Goal: Task Accomplishment & Management: Manage account settings

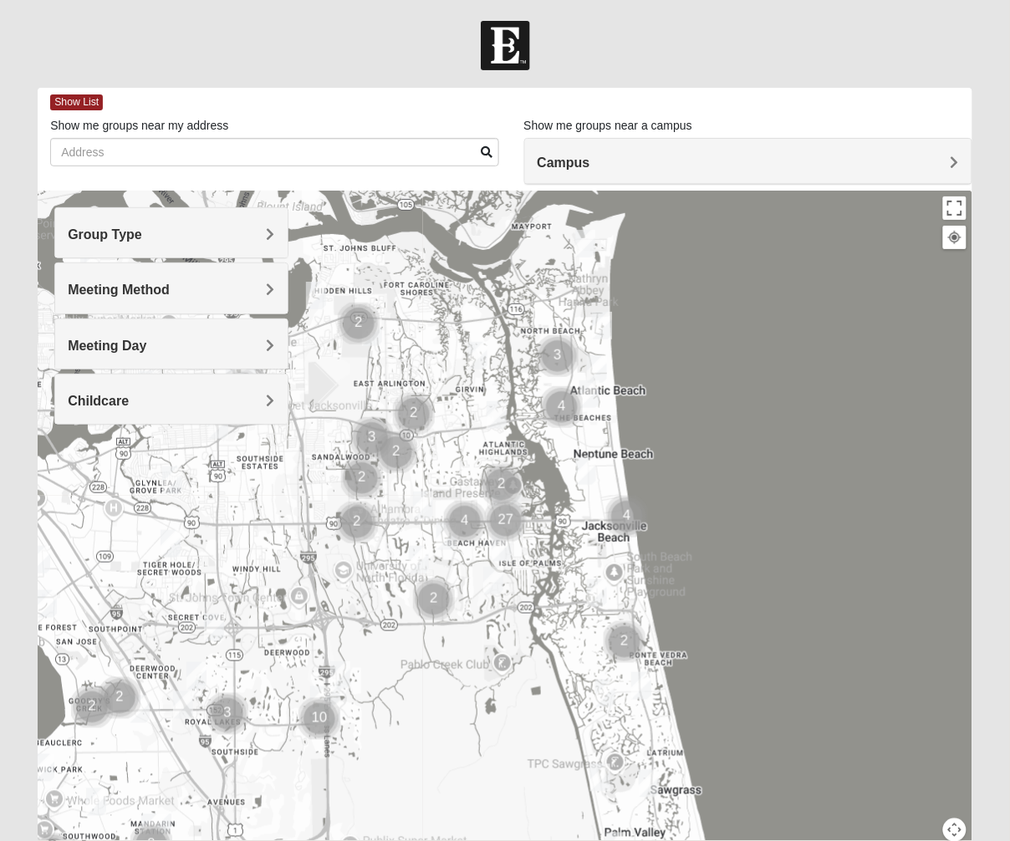
click at [230, 239] on h4 "Group Type" at bounding box center [171, 235] width 207 height 16
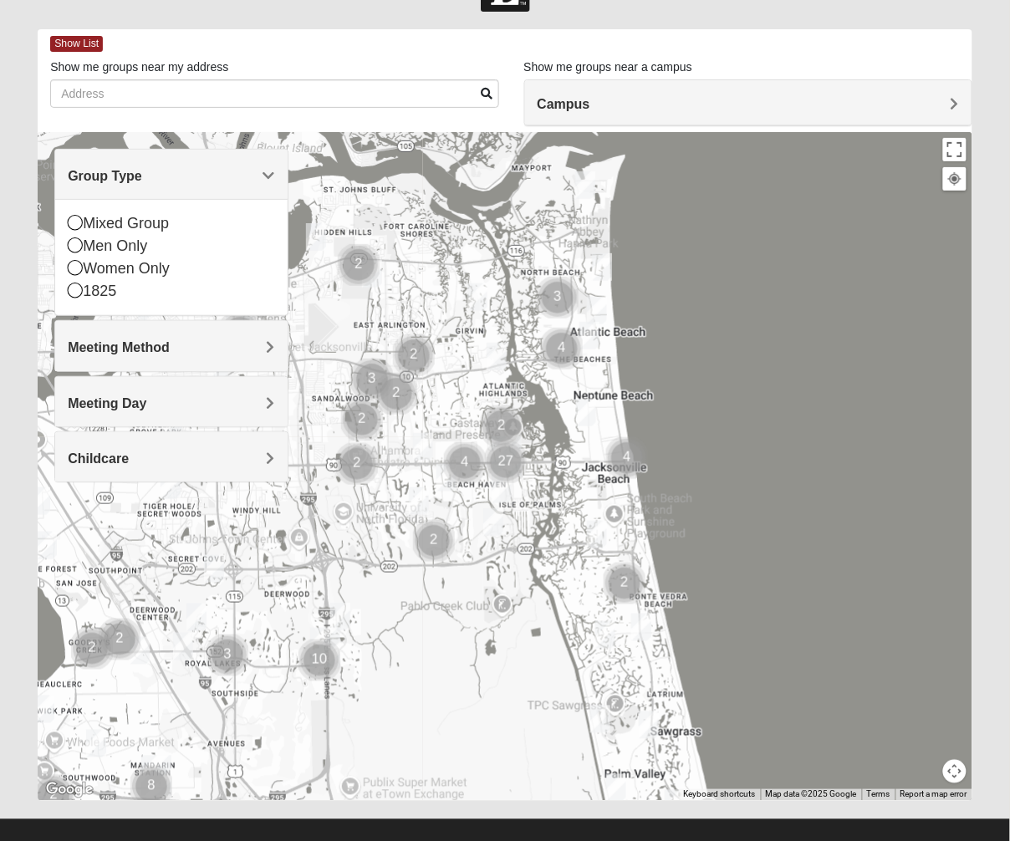
scroll to position [79, 0]
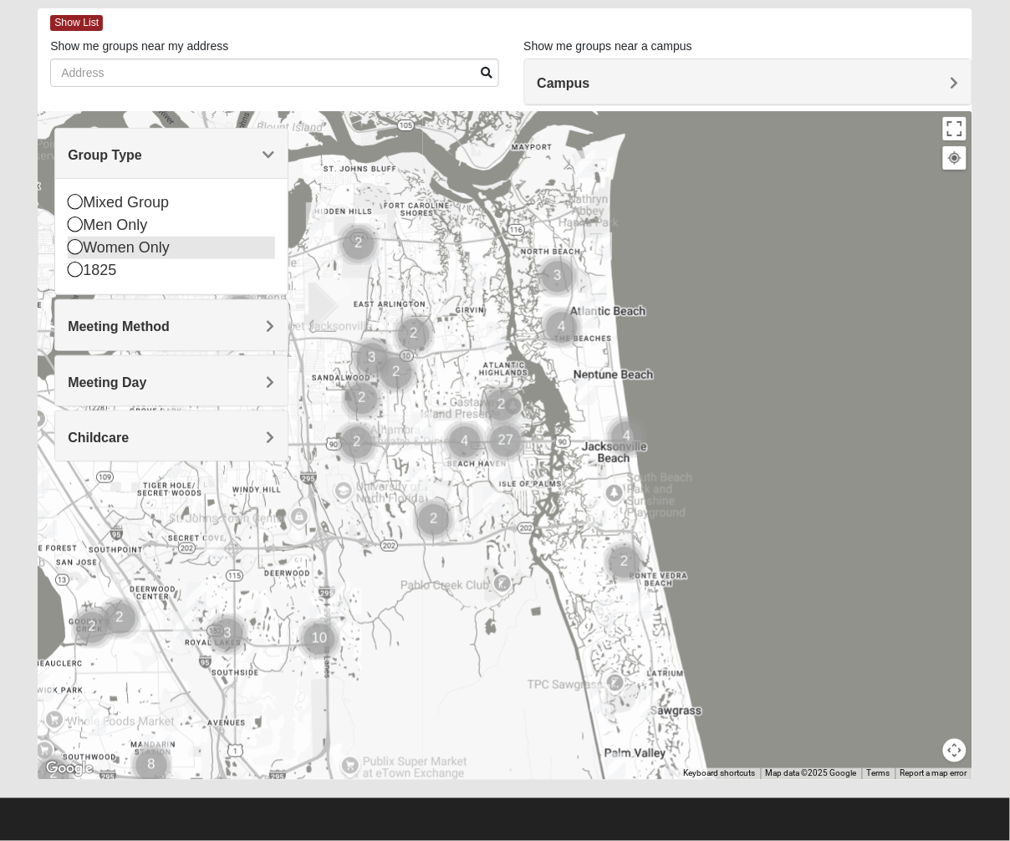
click at [169, 248] on div "Women Only" at bounding box center [171, 248] width 207 height 23
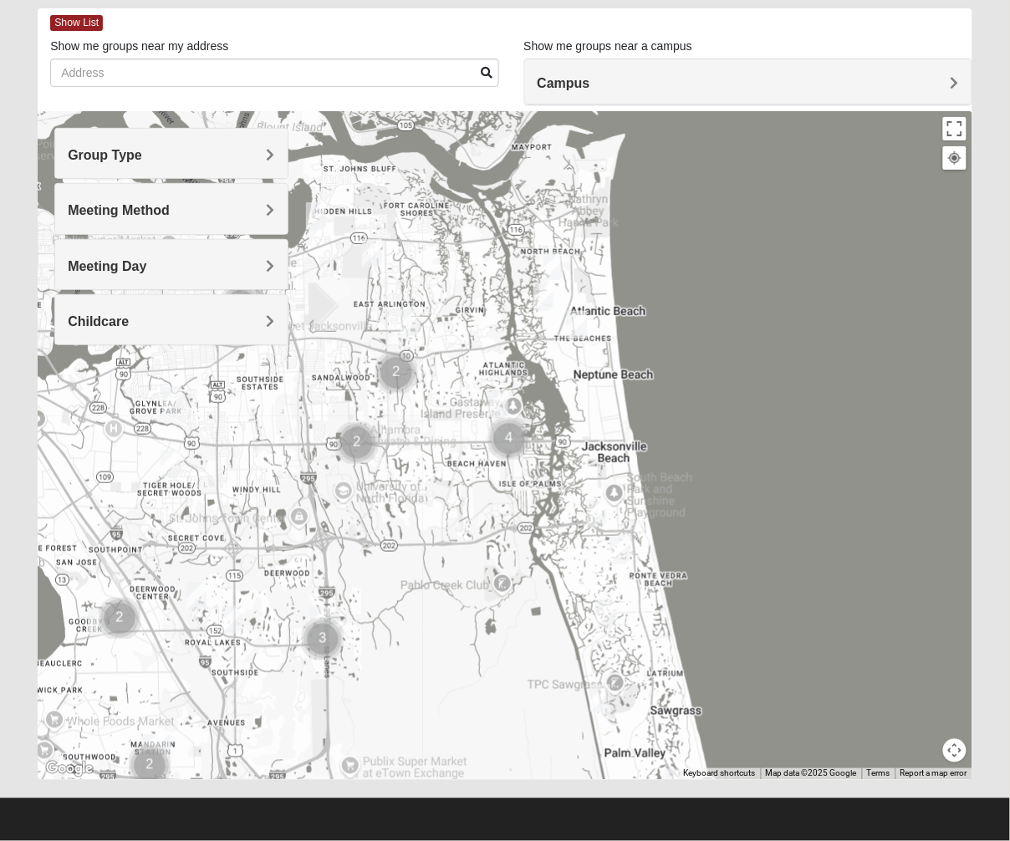
click at [176, 222] on div "Meeting Method" at bounding box center [171, 208] width 232 height 49
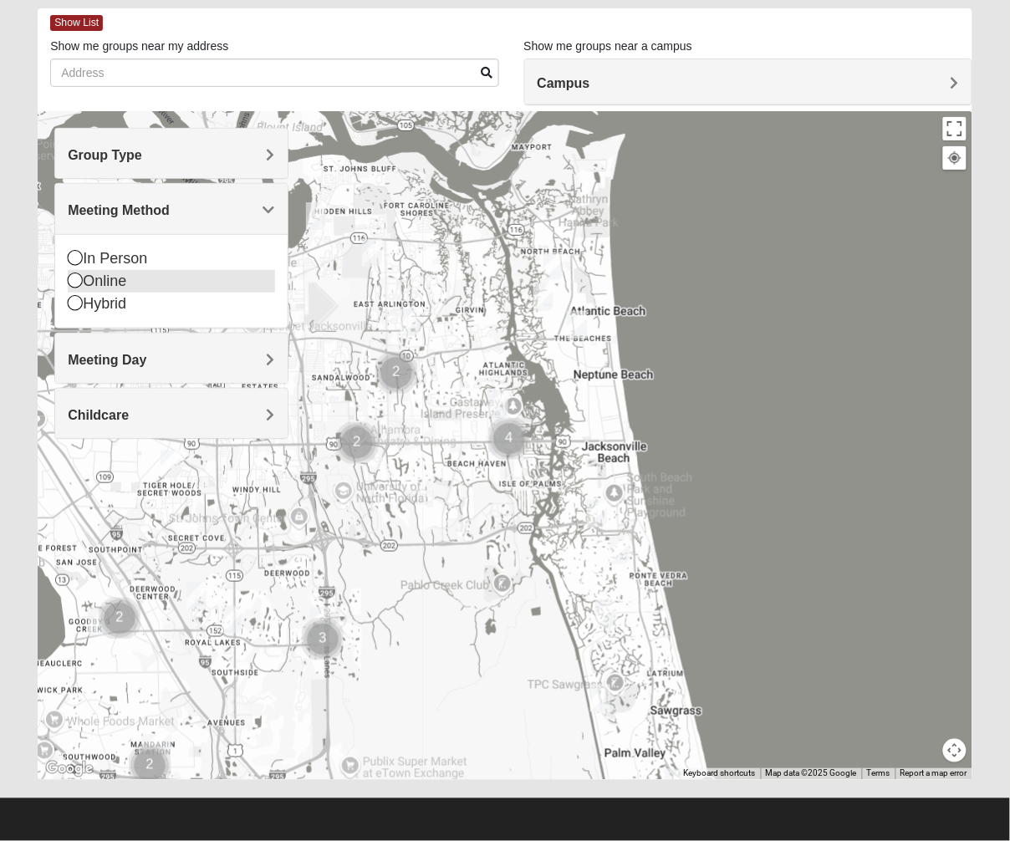
click at [156, 285] on div "Online" at bounding box center [171, 281] width 207 height 23
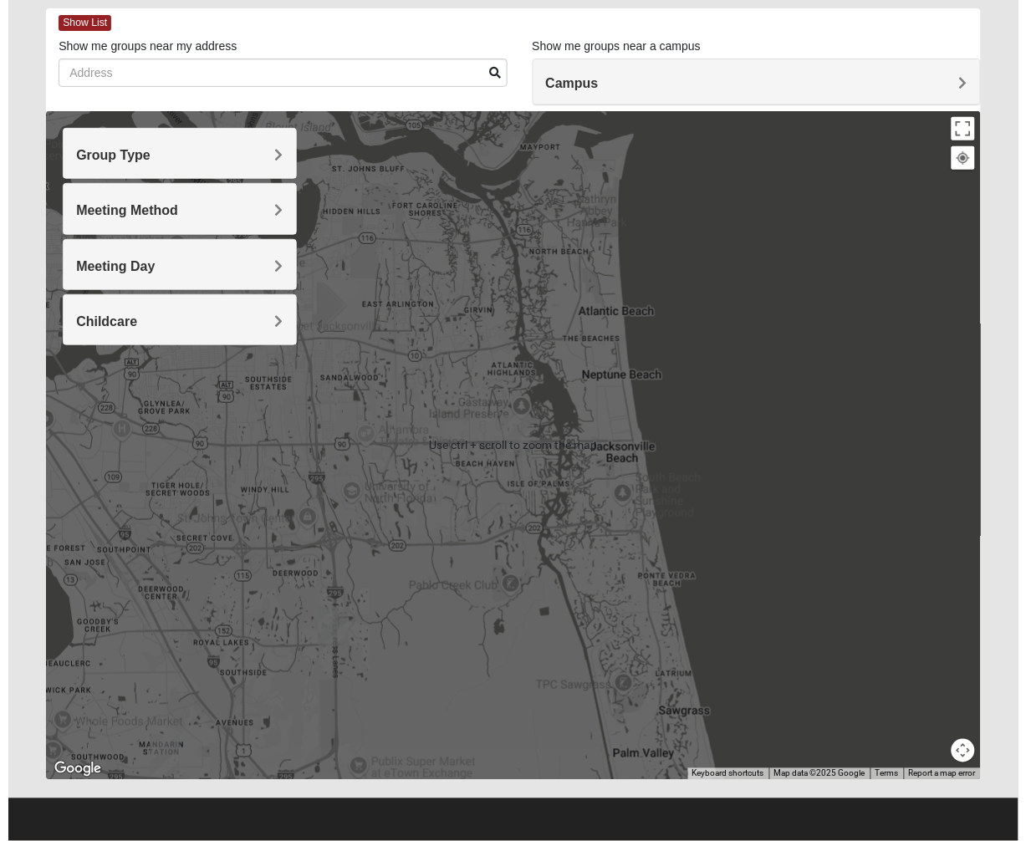
scroll to position [0, 0]
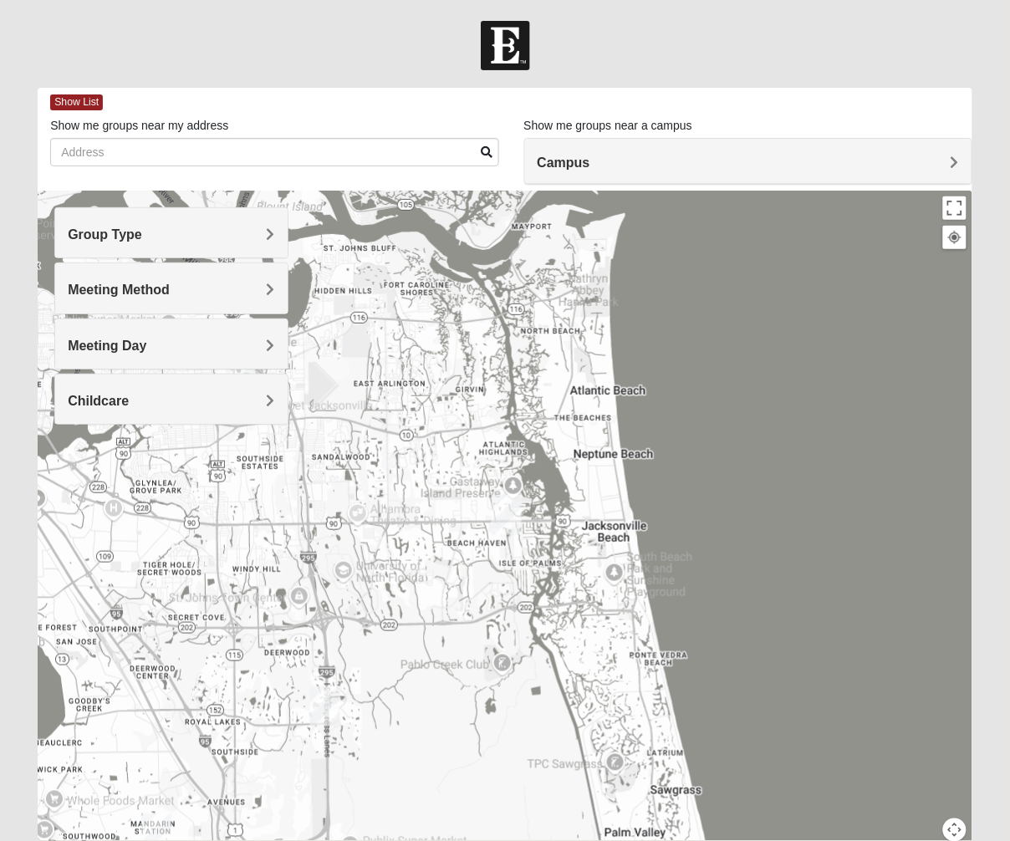
click at [696, 181] on div "Campus" at bounding box center [748, 161] width 447 height 45
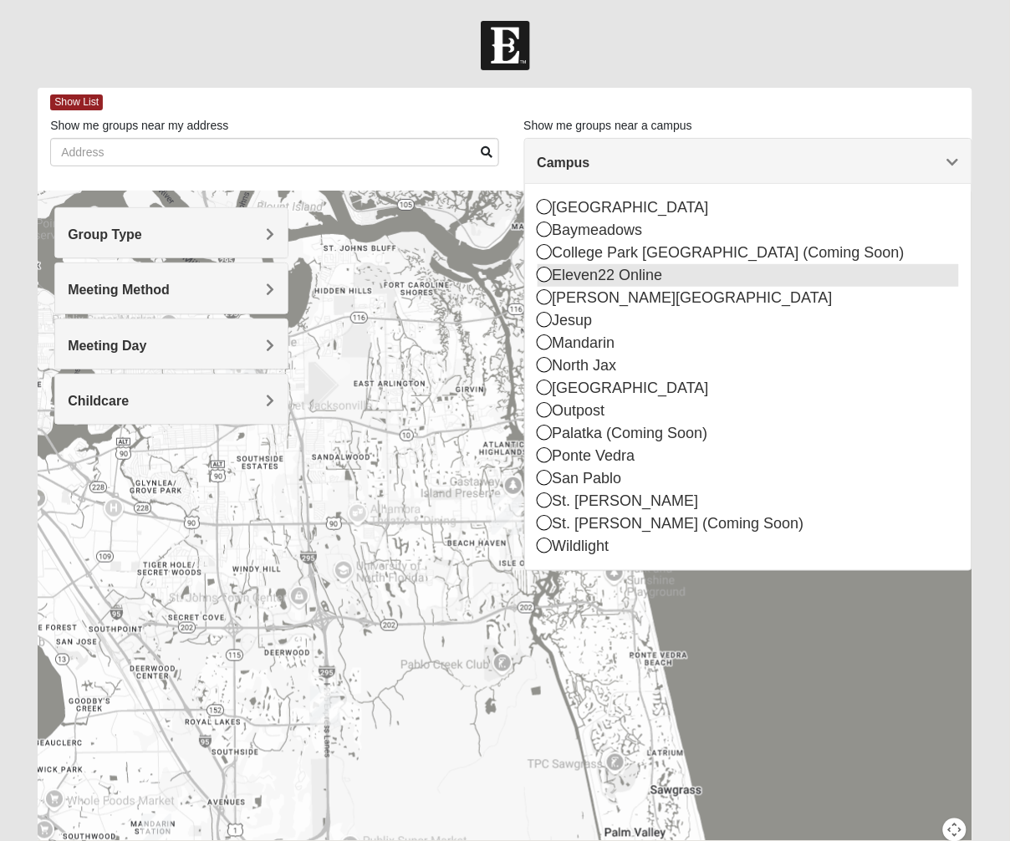
click at [636, 276] on div "Eleven22 Online" at bounding box center [748, 275] width 421 height 23
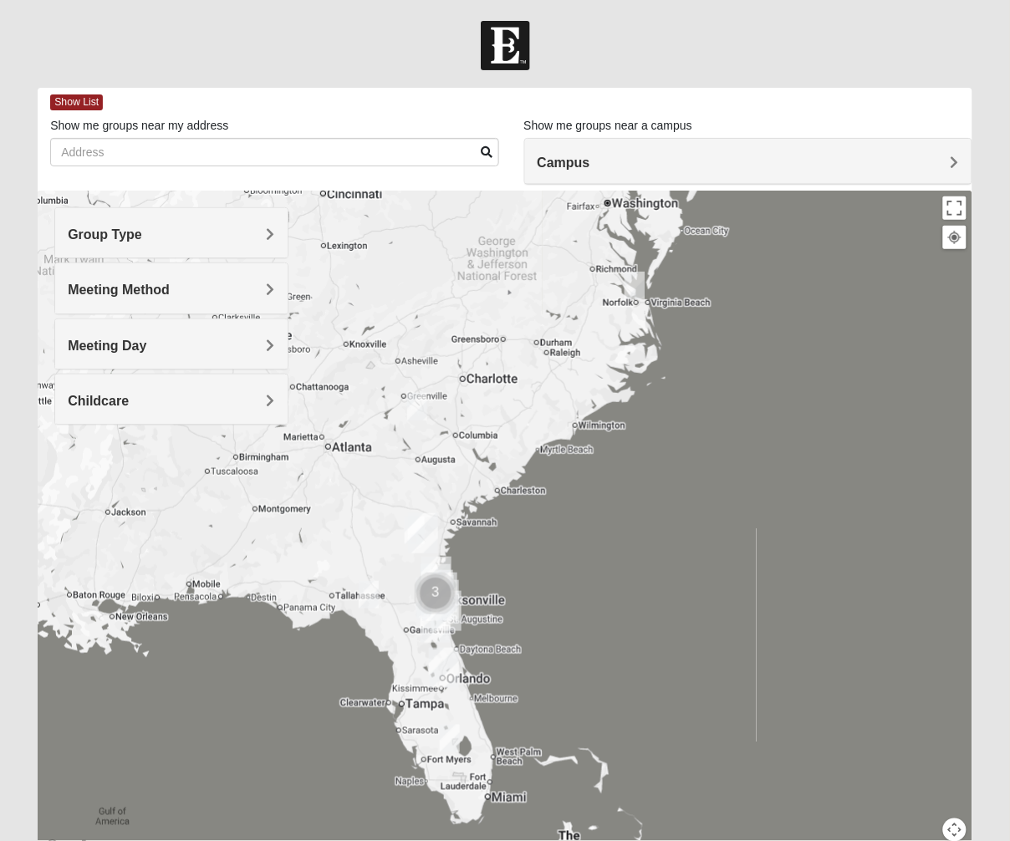
click at [258, 343] on h4 "Meeting Day" at bounding box center [171, 346] width 207 height 16
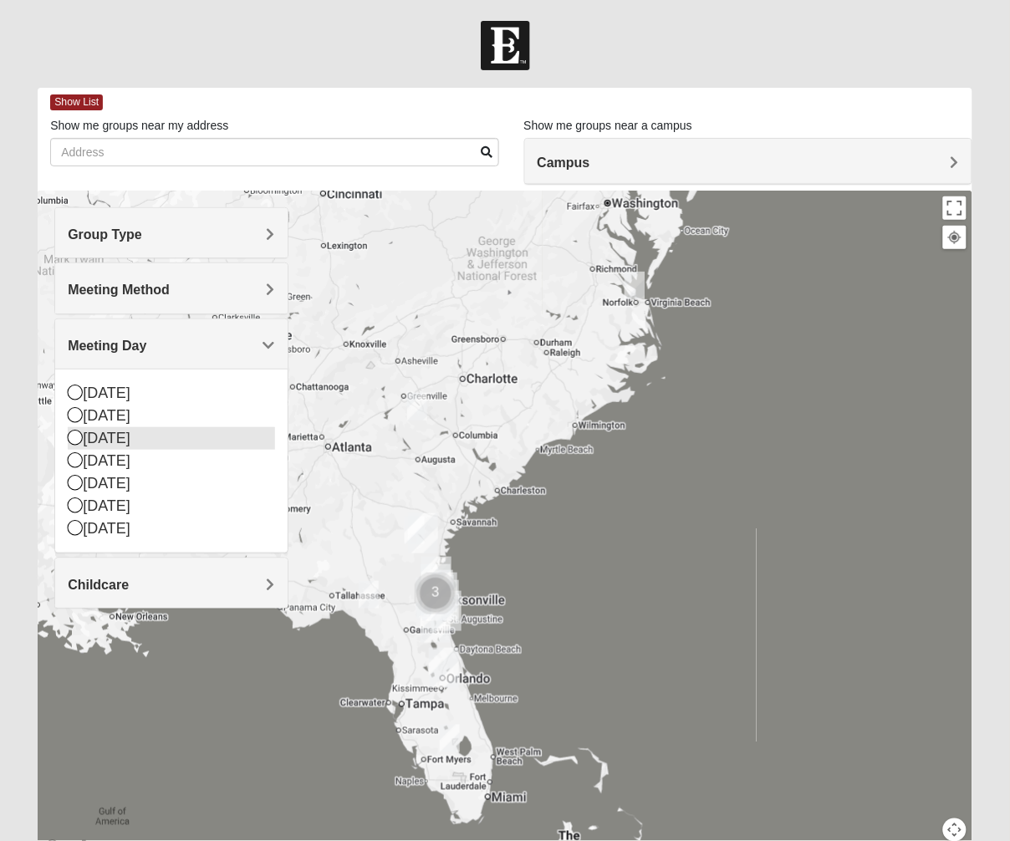
click at [178, 431] on div "[DATE]" at bounding box center [171, 438] width 207 height 23
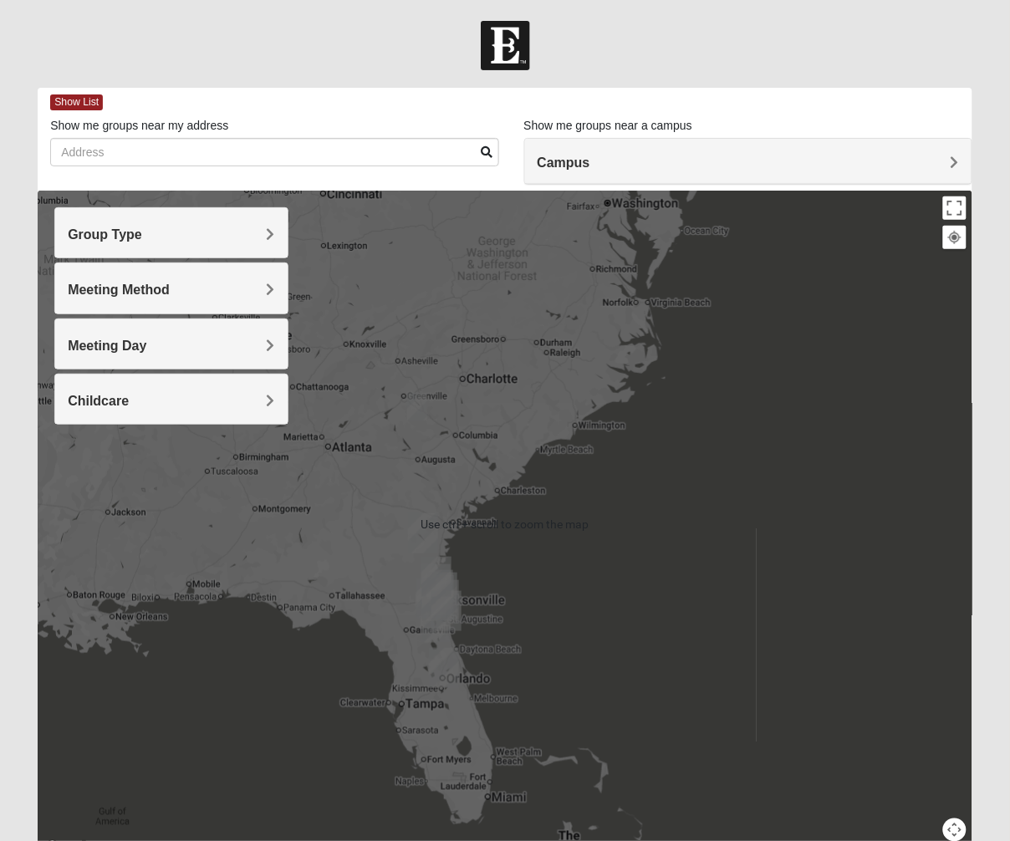
click at [757, 89] on div "Show List" at bounding box center [511, 102] width 922 height 29
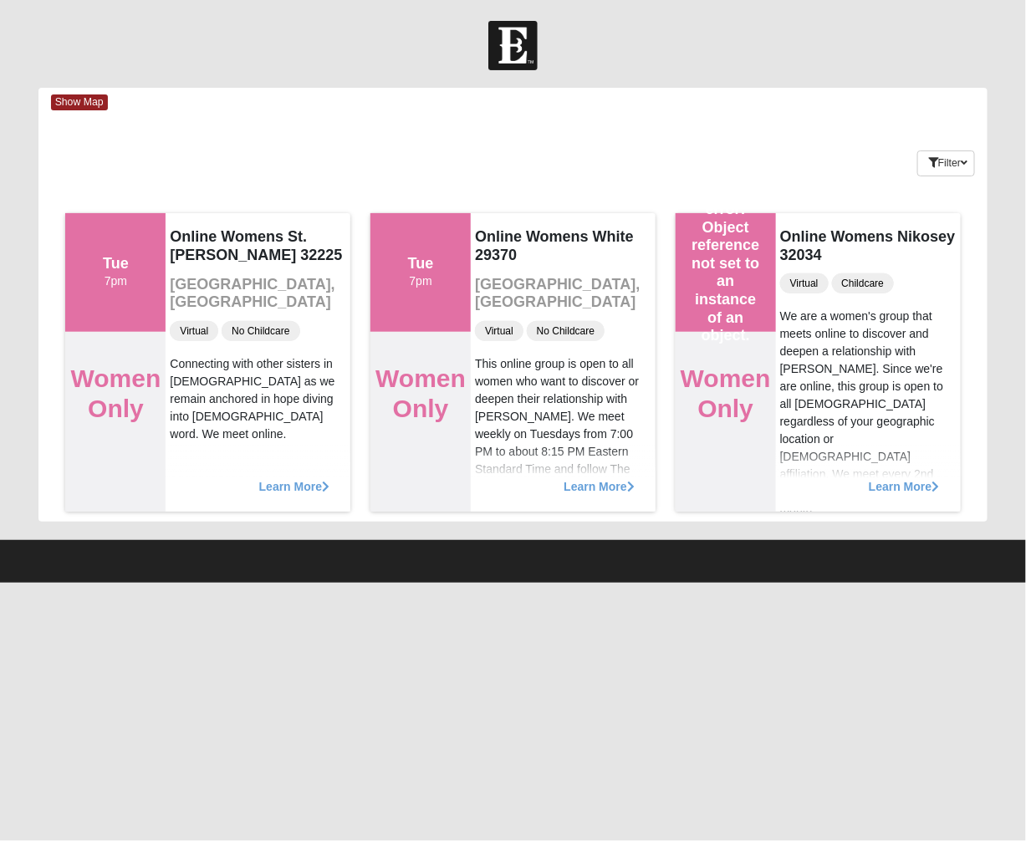
click at [783, 67] on div at bounding box center [513, 45] width 1026 height 49
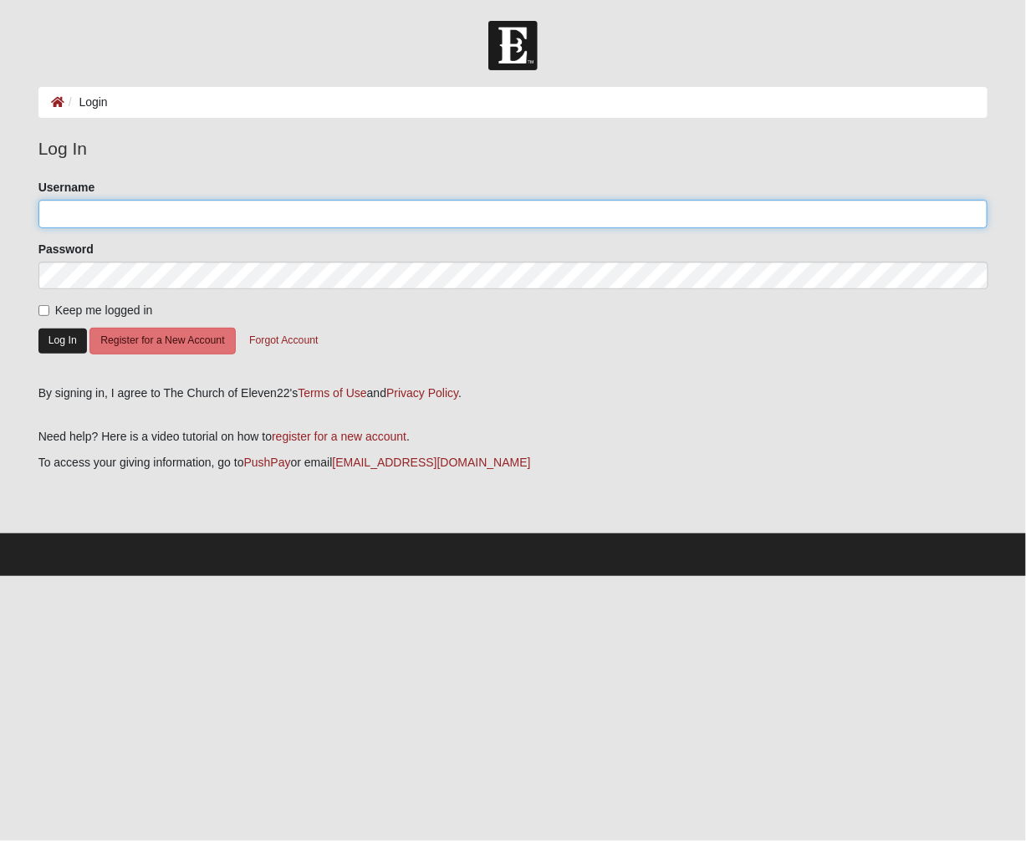
type input "blwhite150711"
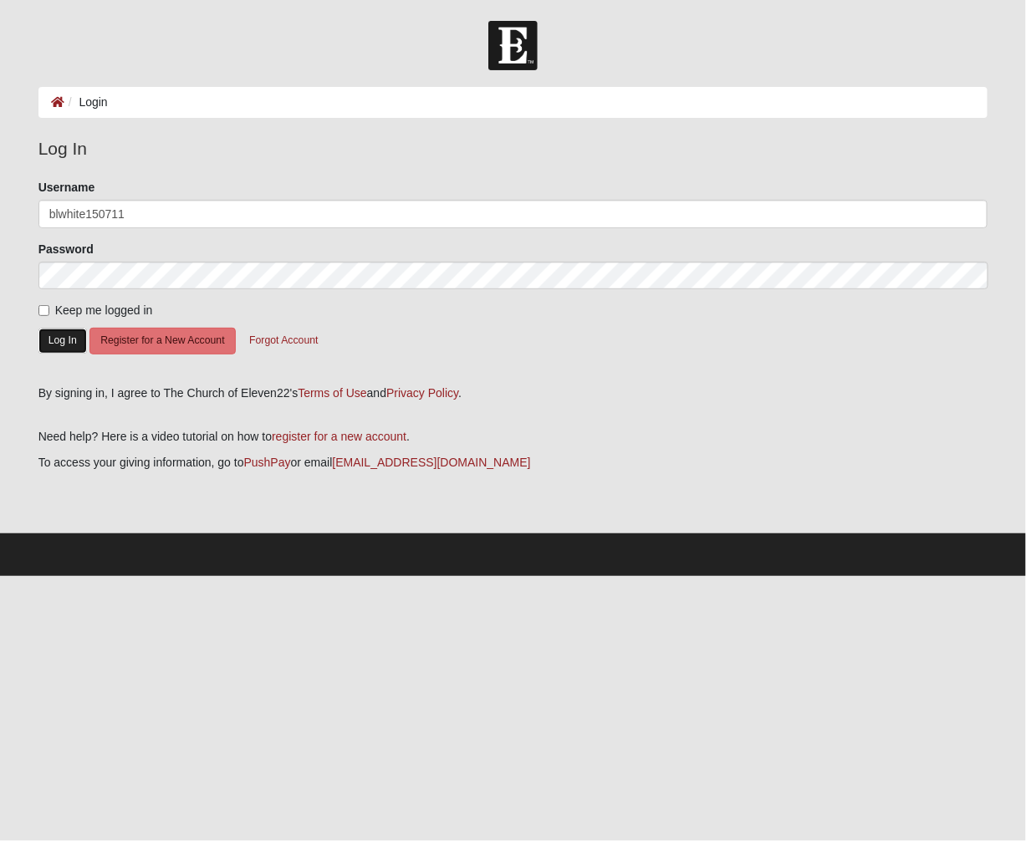
click at [61, 339] on button "Log In" at bounding box center [62, 341] width 49 height 24
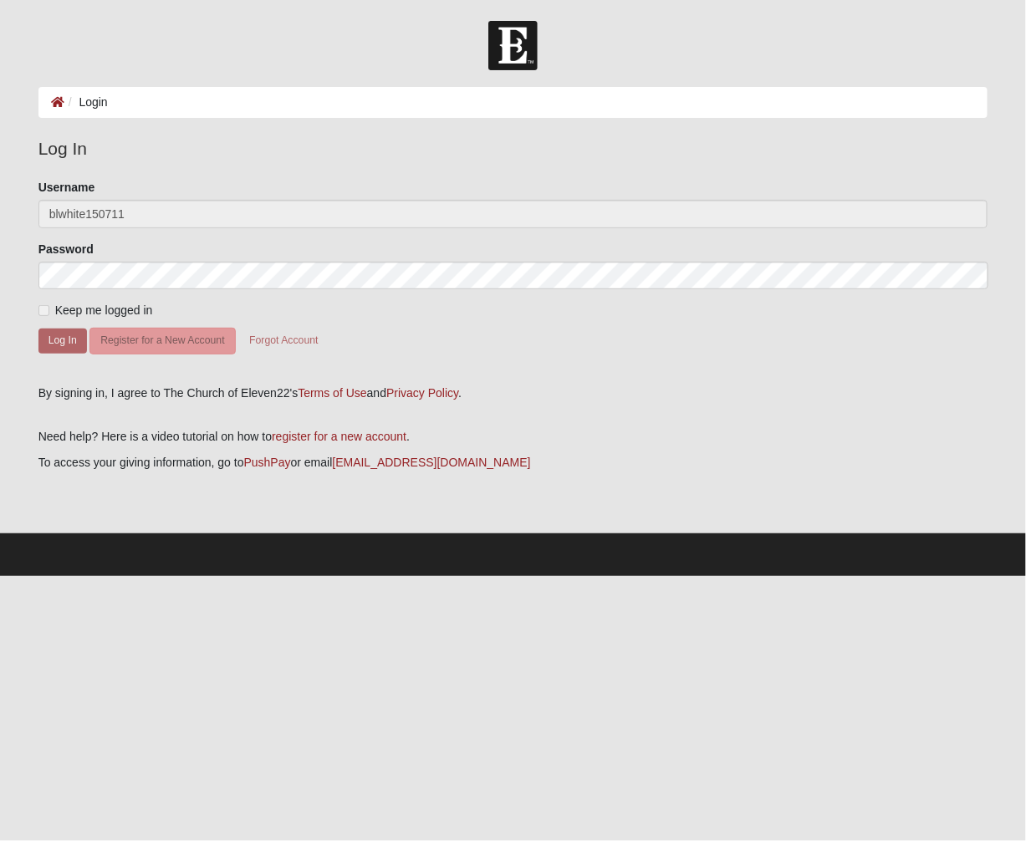
click at [63, 355] on form "Please correct the following: Username blwhite150711 Password Keep me logged in…" at bounding box center [513, 276] width 950 height 195
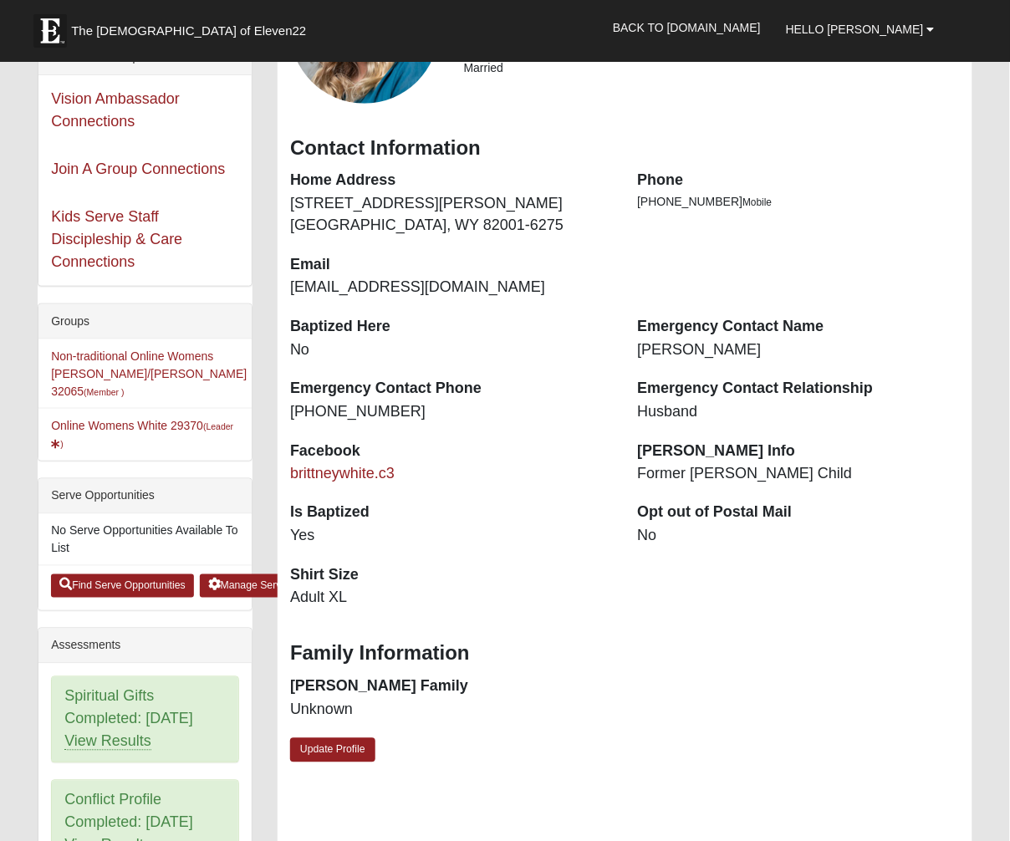
scroll to position [209, 0]
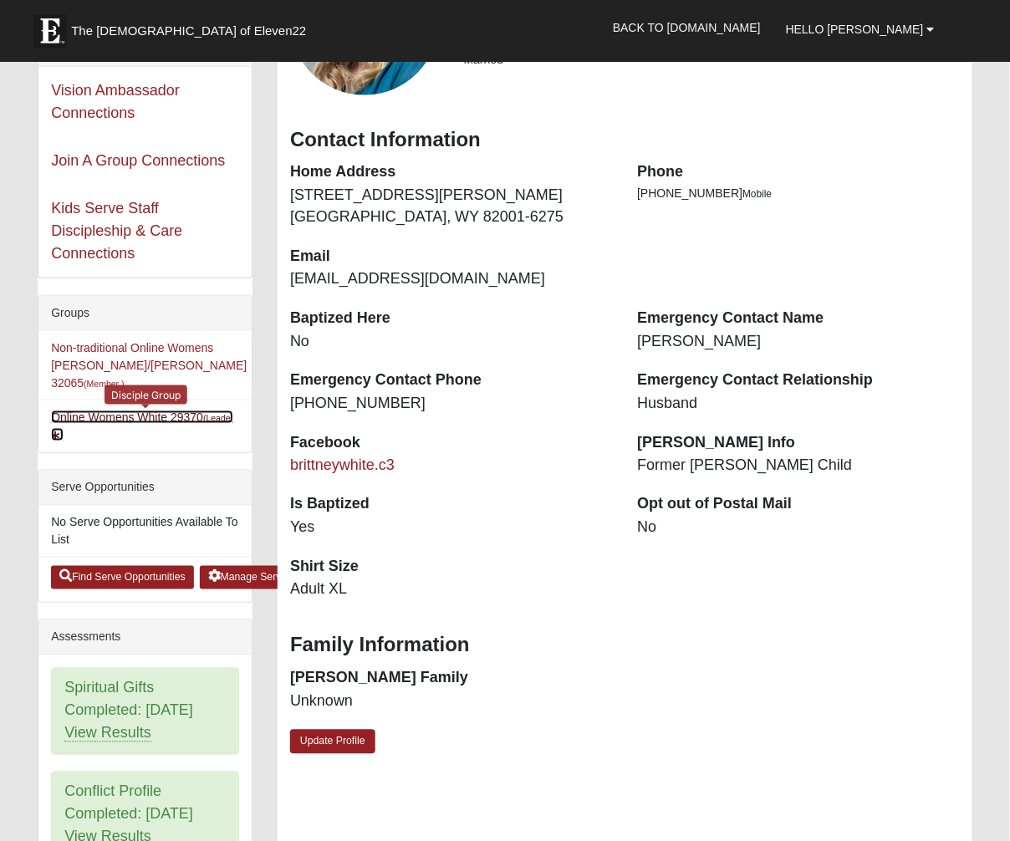
click at [202, 411] on link "Online Womens White 29370 (Leader )" at bounding box center [142, 426] width 182 height 31
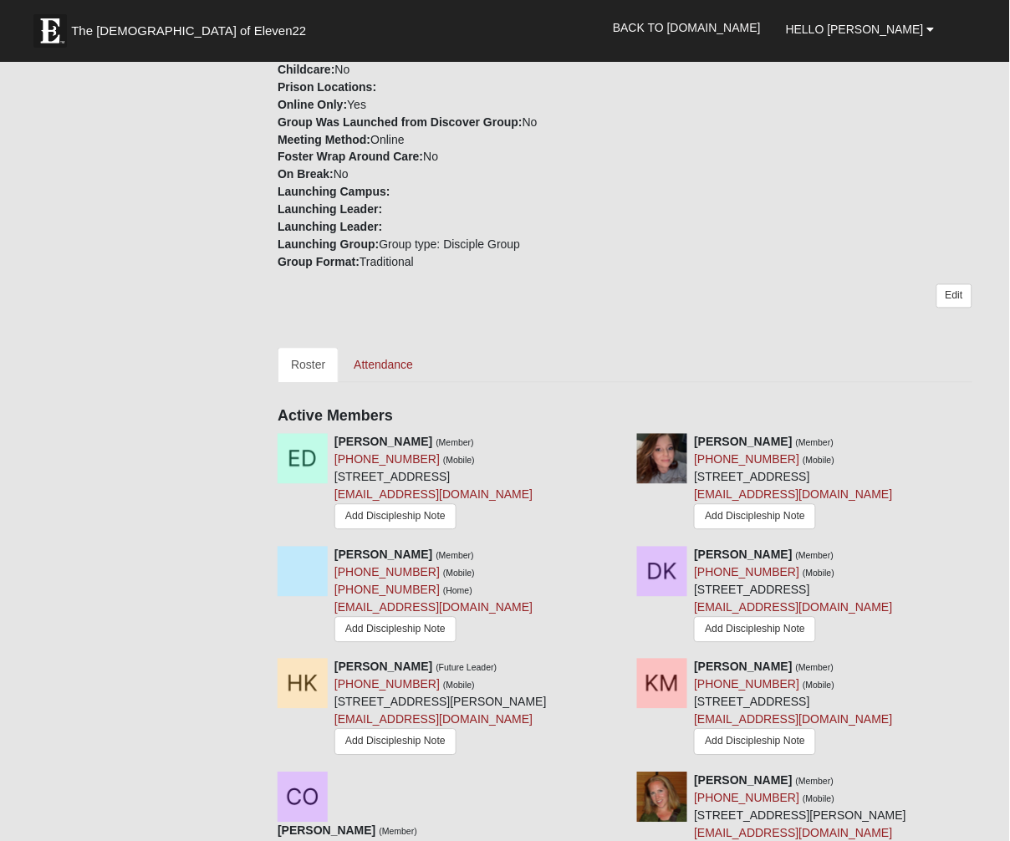
scroll to position [418, 0]
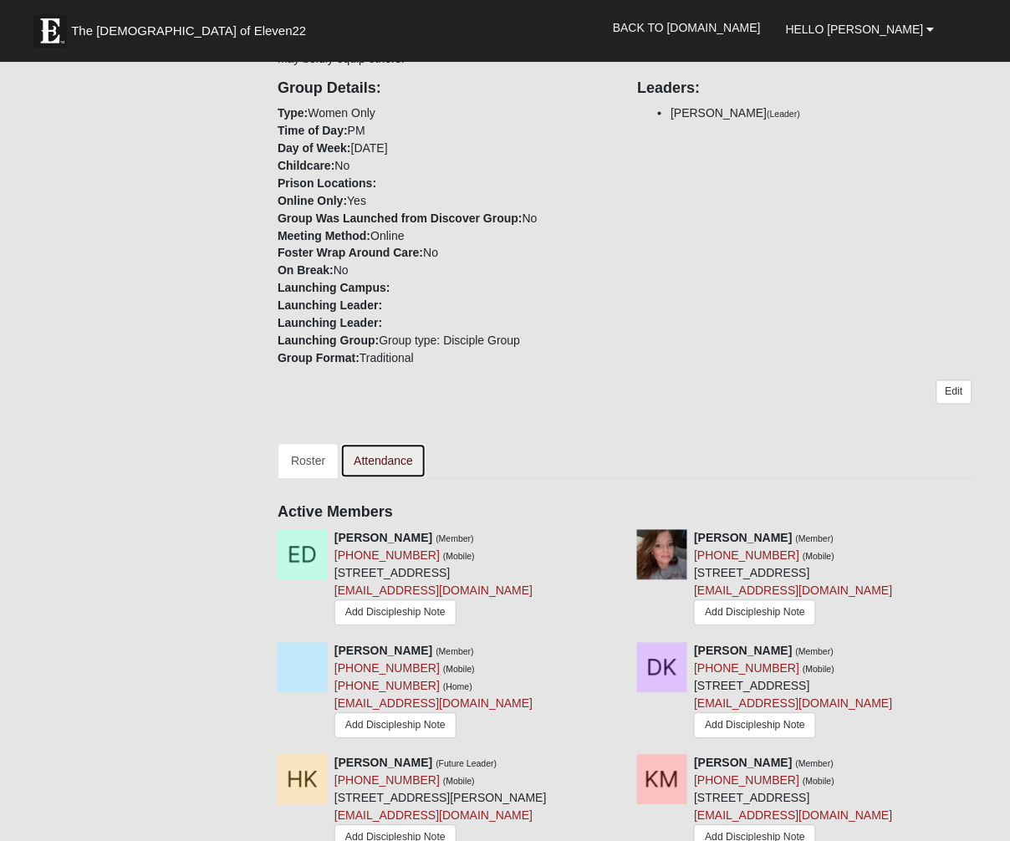
click at [408, 446] on link "Attendance" at bounding box center [383, 461] width 86 height 35
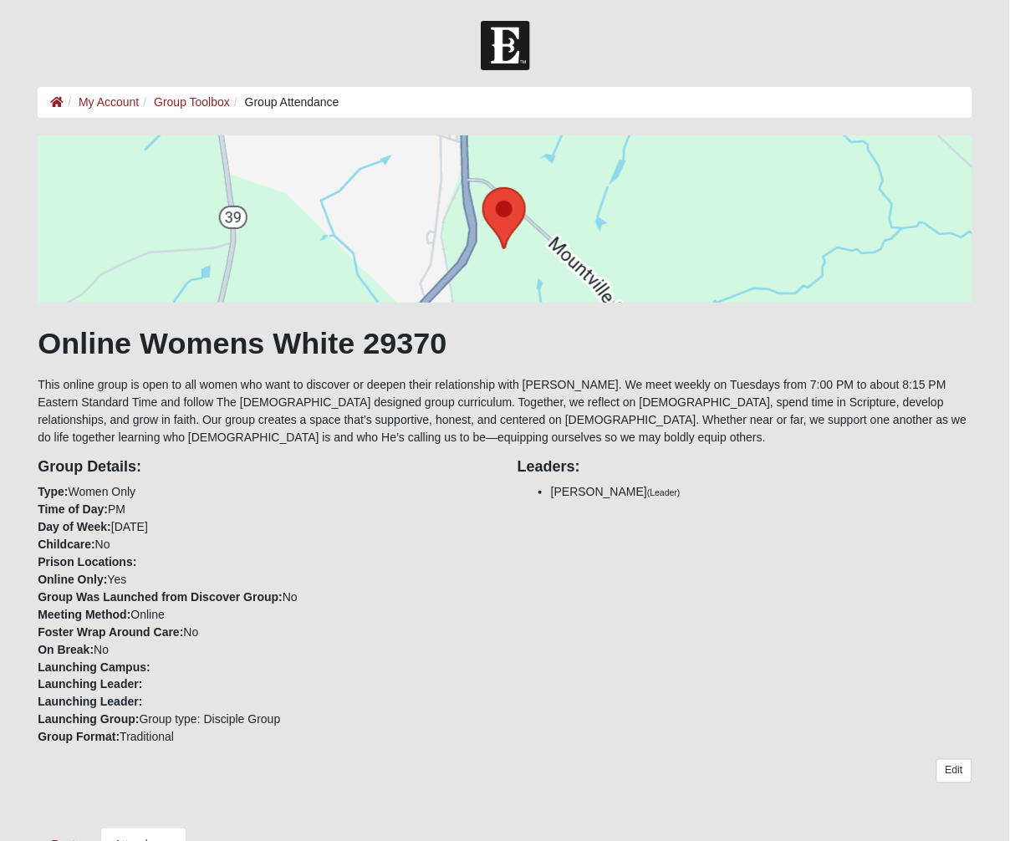
click at [391, 444] on div "Online Womens White 29370 Group Details: Type: Women Only Time of Day: PM Day o…" at bounding box center [505, 499] width 935 height 728
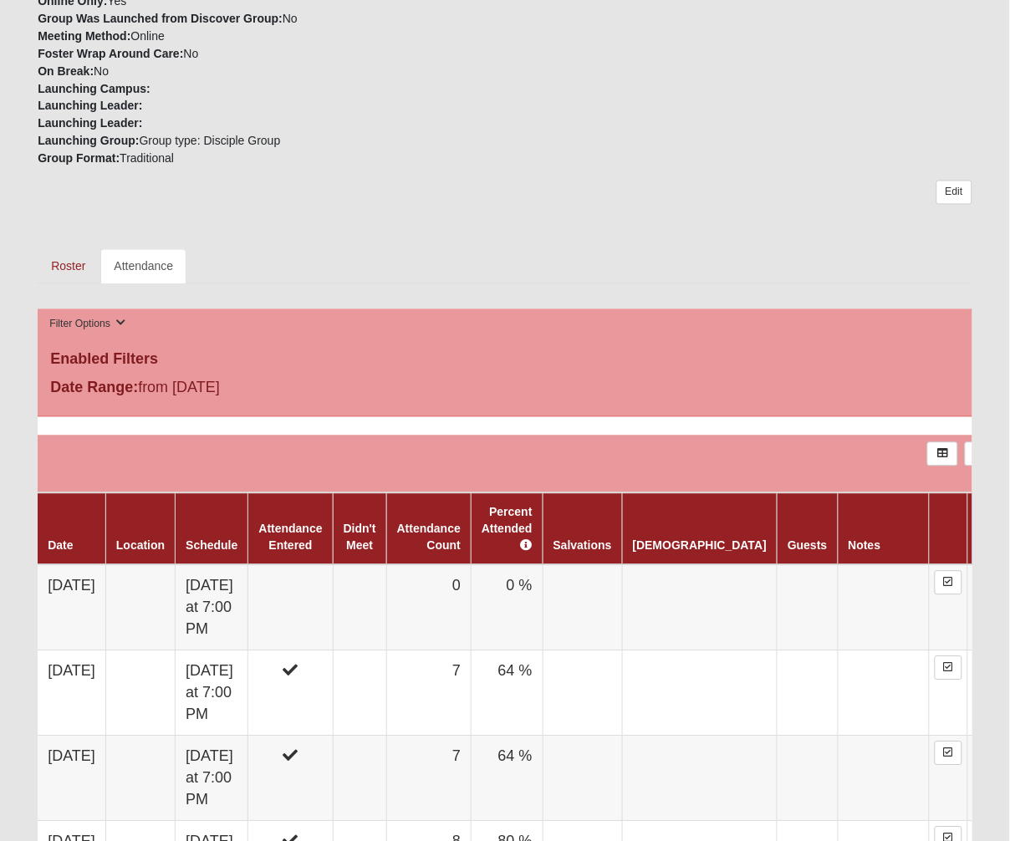
scroll to position [732, 0]
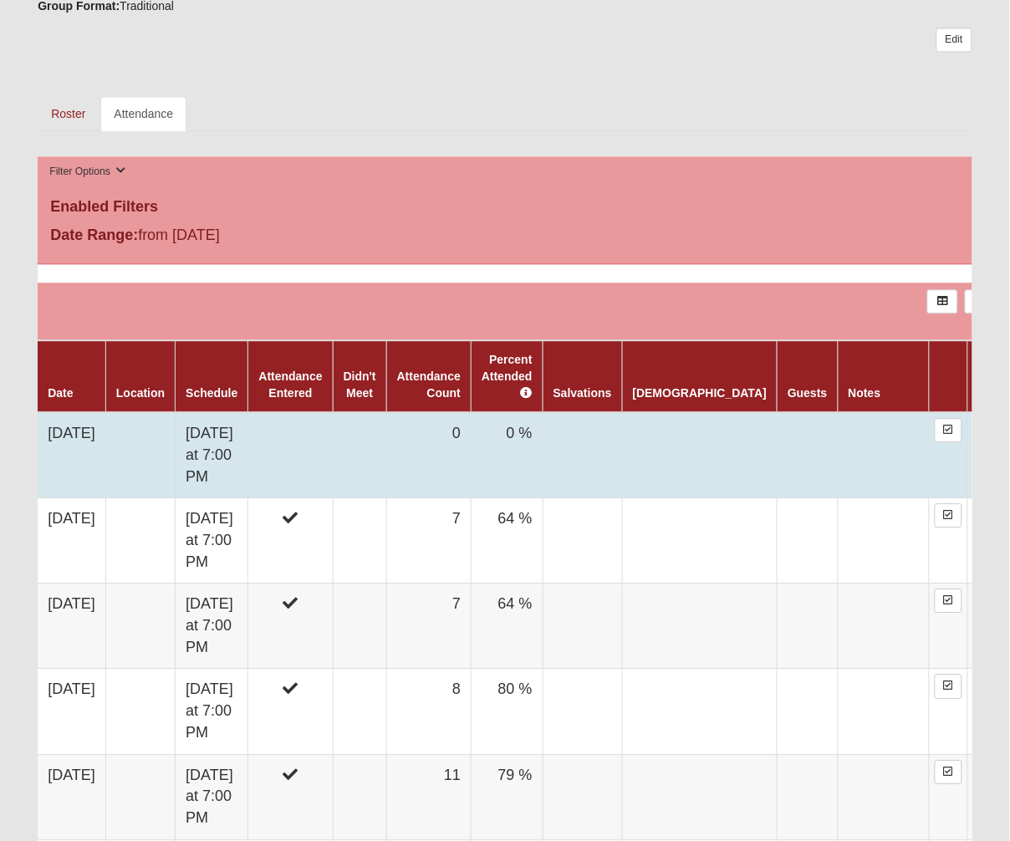
click at [328, 452] on td at bounding box center [290, 455] width 84 height 86
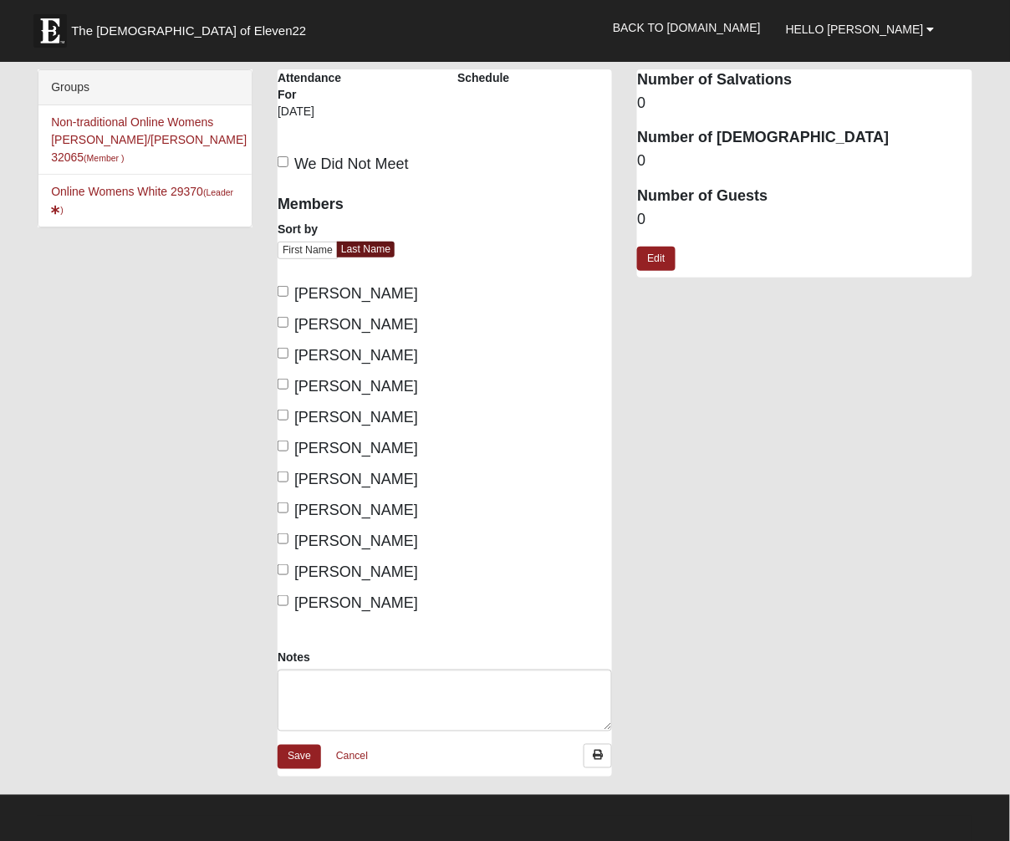
drag, startPoint x: 290, startPoint y: 294, endPoint x: 291, endPoint y: 311, distance: 16.7
click at [290, 295] on label "Donahue, Erica" at bounding box center [348, 294] width 140 height 23
click at [289, 295] on input "Donahue, Erica" at bounding box center [283, 291] width 11 height 11
checkbox input "true"
click at [289, 328] on label "Faulkner, Tonya" at bounding box center [348, 325] width 140 height 23
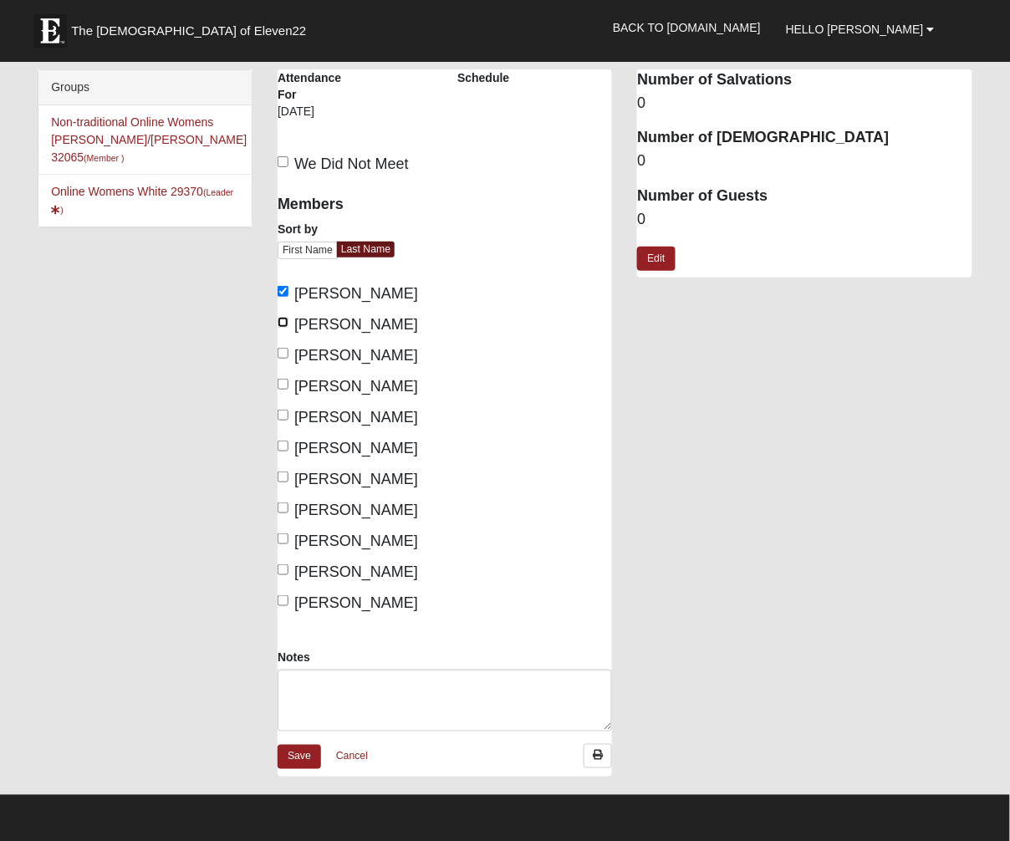
click at [289, 328] on input "Faulkner, Tonya" at bounding box center [283, 322] width 11 height 11
checkbox input "true"
click at [278, 351] on input "Feijoo, Amanda" at bounding box center [283, 353] width 11 height 11
checkbox input "true"
click at [283, 381] on input "Kent, Dawn" at bounding box center [283, 384] width 11 height 11
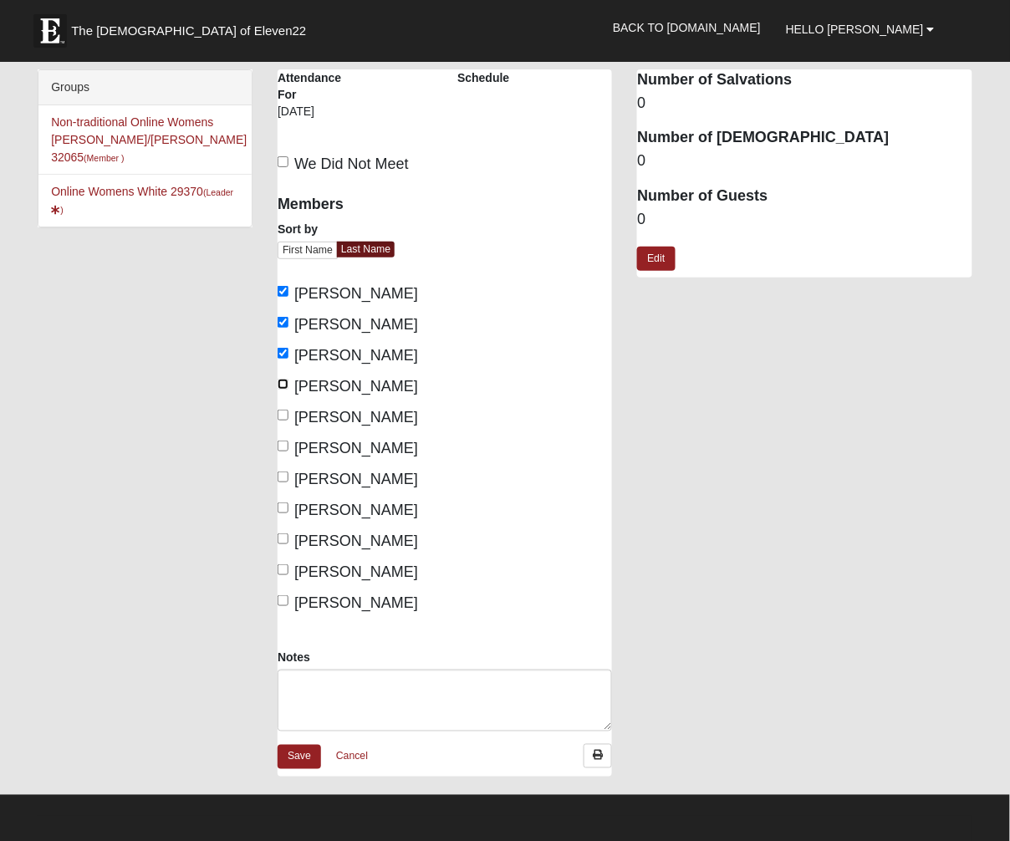
checkbox input "true"
click at [285, 419] on input "Keohane, Halie" at bounding box center [283, 415] width 11 height 11
checkbox input "true"
click at [278, 449] on input "Murphy, Kathryn" at bounding box center [283, 446] width 11 height 11
checkbox input "true"
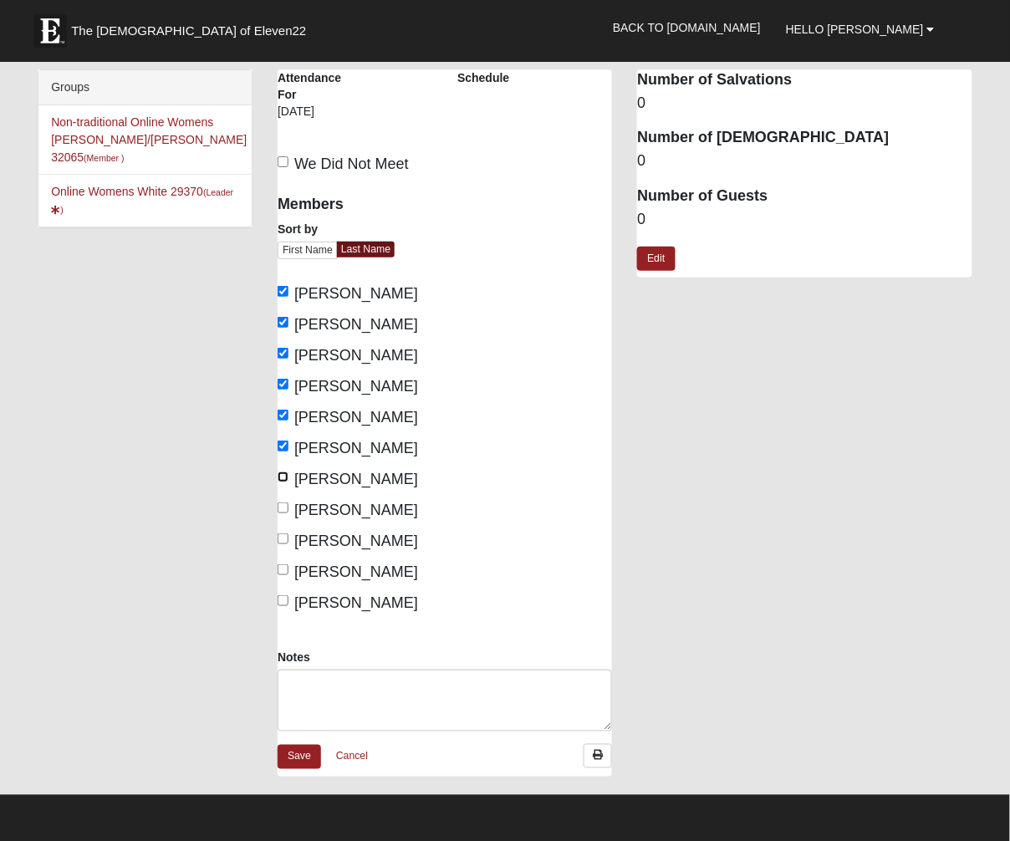
click at [280, 482] on input "O'Bryant, Char" at bounding box center [283, 477] width 11 height 11
checkbox input "true"
drag, startPoint x: 284, startPoint y: 508, endPoint x: 284, endPoint y: 521, distance: 12.5
click at [284, 514] on label "Patton, Elizabeth" at bounding box center [348, 510] width 140 height 23
click at [284, 513] on input "Patton, Elizabeth" at bounding box center [283, 508] width 11 height 11
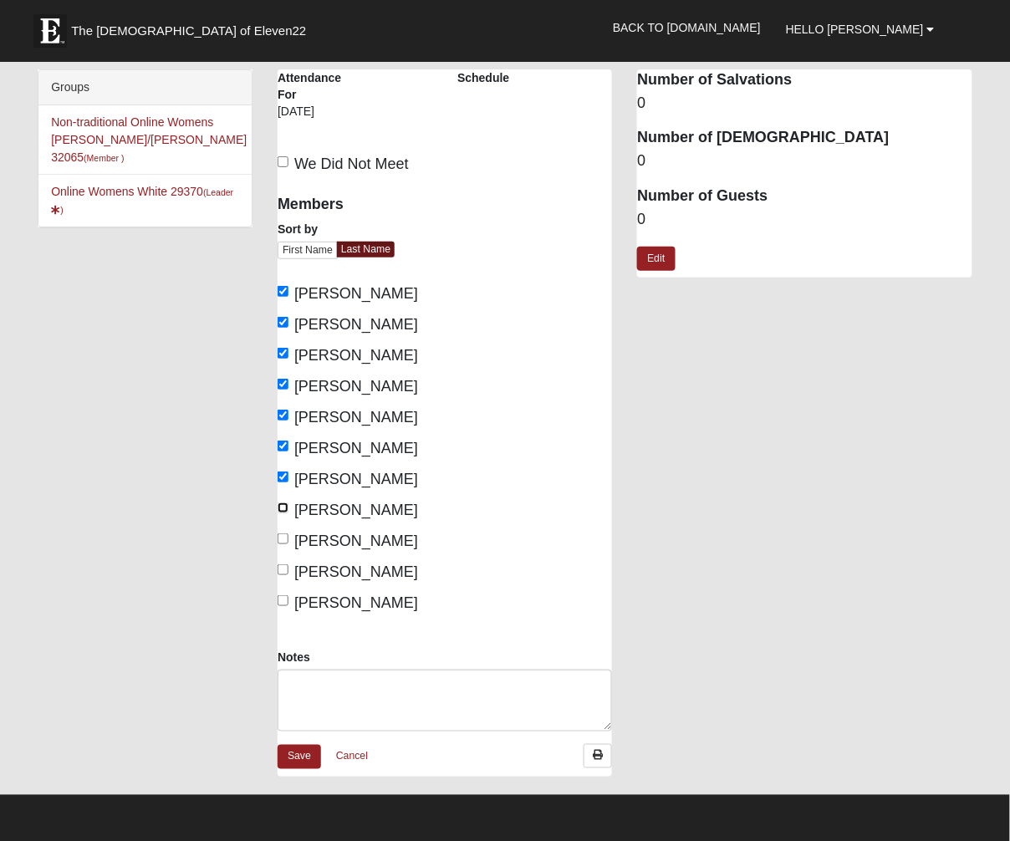
checkbox input "true"
click at [281, 539] on input "Roe, Amanda" at bounding box center [283, 539] width 11 height 11
checkbox input "true"
click at [284, 570] on input "Standel, Devin" at bounding box center [283, 569] width 11 height 11
checkbox input "true"
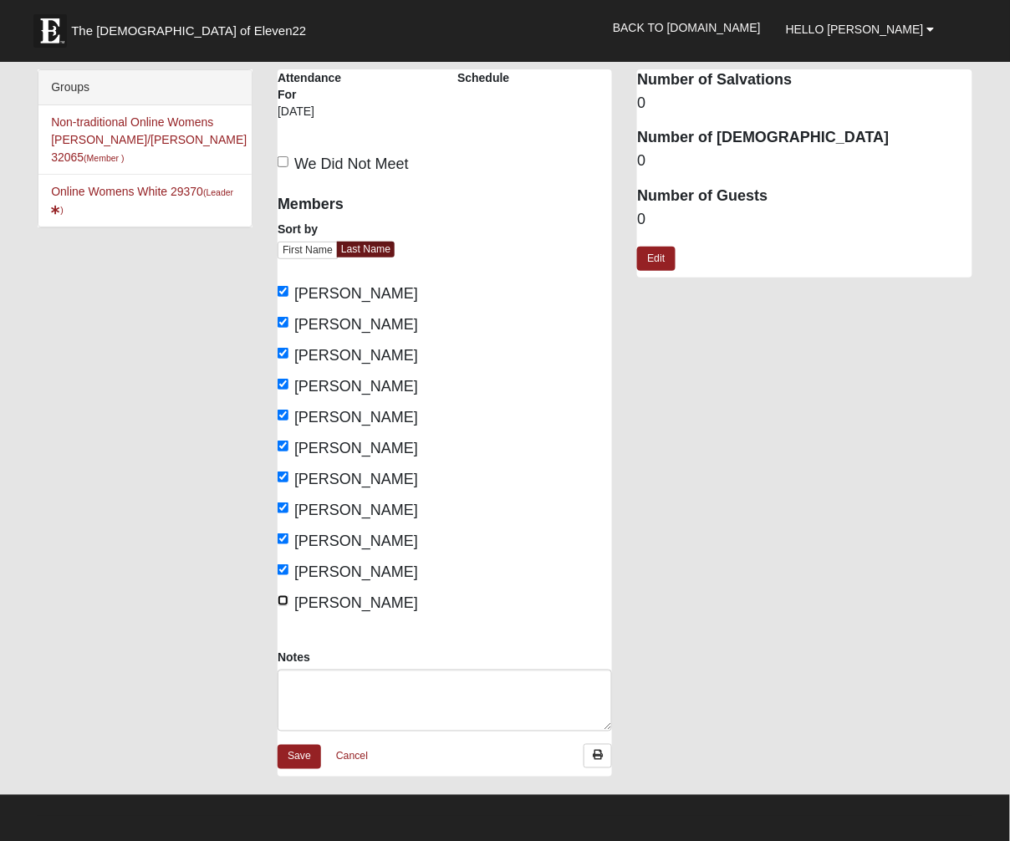
click at [285, 602] on input "White, Brittney" at bounding box center [283, 600] width 11 height 11
checkbox input "true"
drag, startPoint x: 280, startPoint y: 352, endPoint x: 293, endPoint y: 390, distance: 39.7
click at [280, 353] on input "Feijoo, Amanda" at bounding box center [283, 353] width 11 height 11
checkbox input "false"
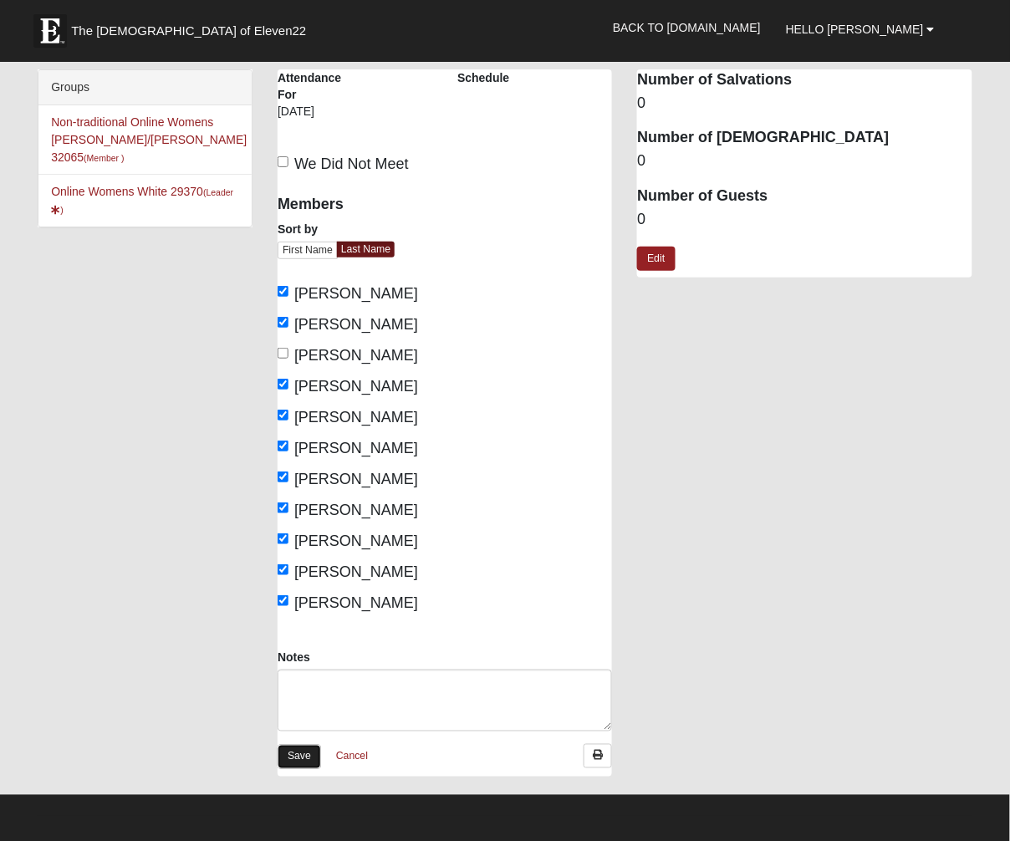
click at [301, 753] on link "Save" at bounding box center [299, 757] width 43 height 24
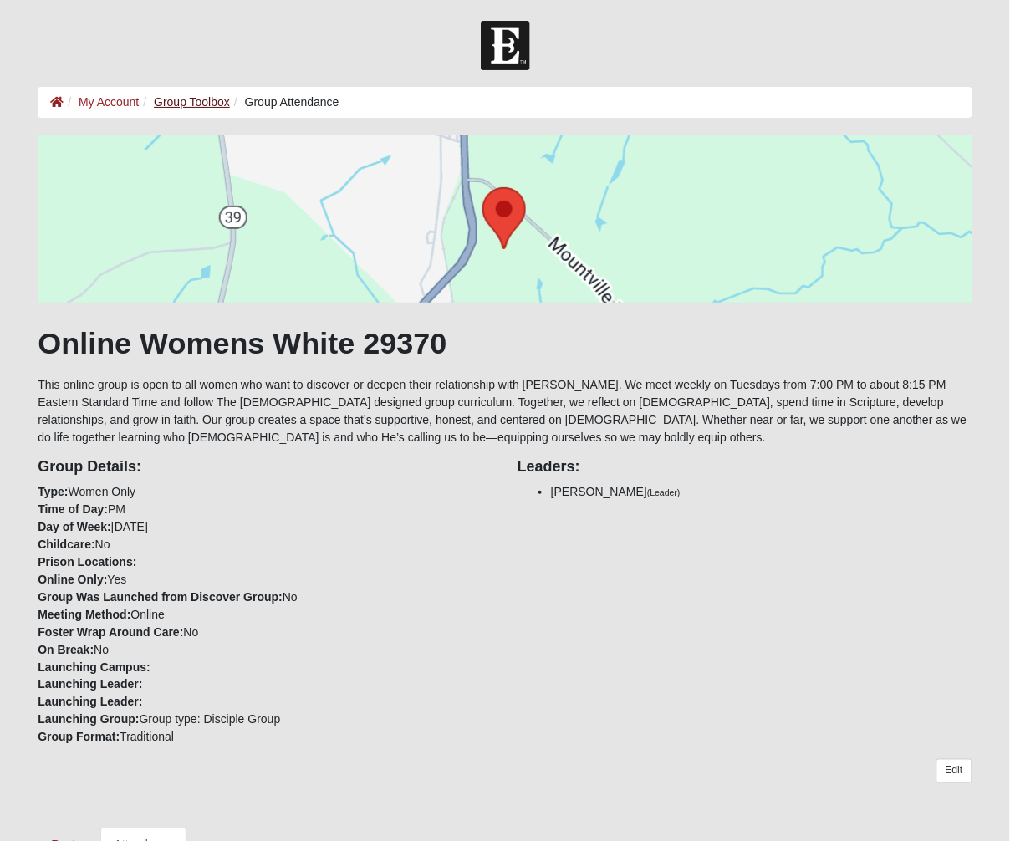
click at [181, 107] on link "Group Toolbox" at bounding box center [192, 101] width 76 height 13
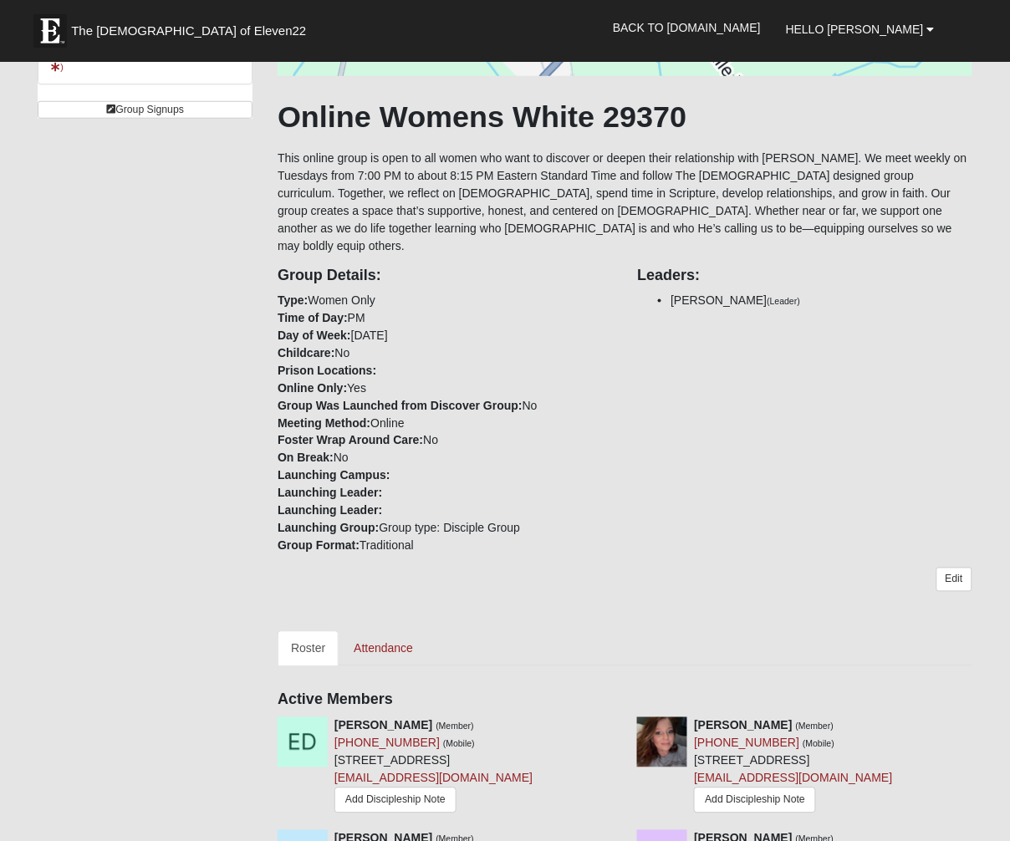
scroll to position [314, 0]
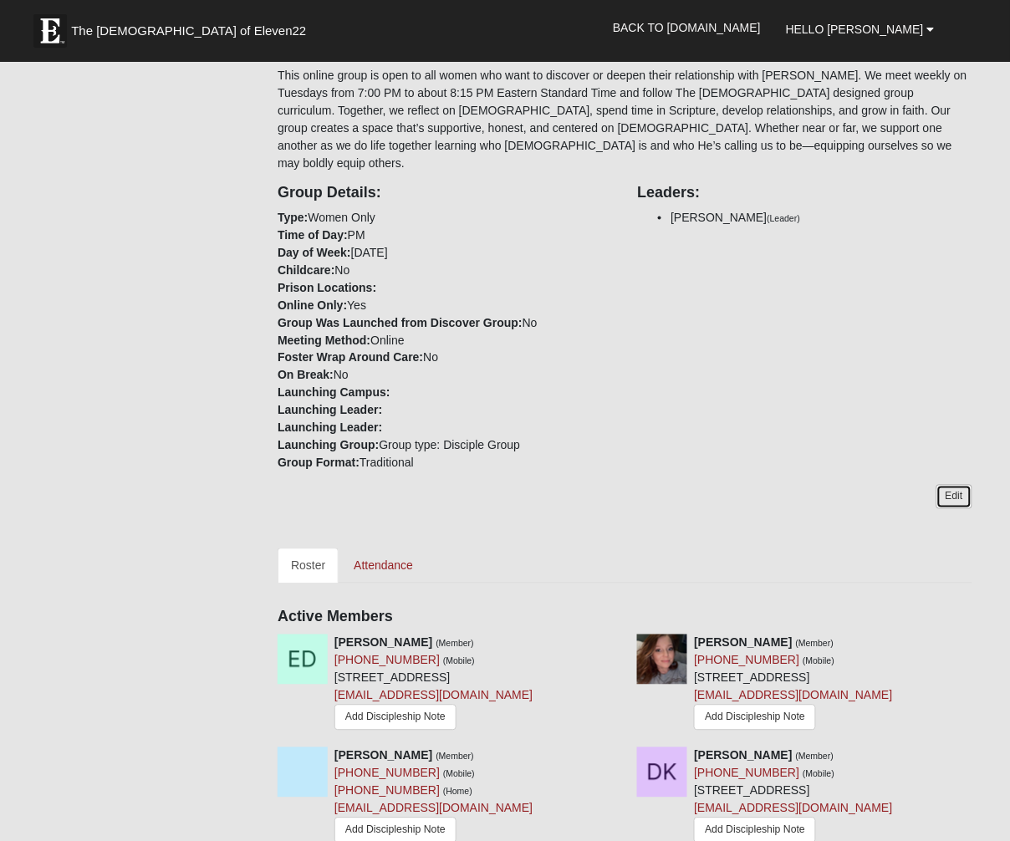
click at [964, 485] on link "Edit" at bounding box center [955, 497] width 36 height 24
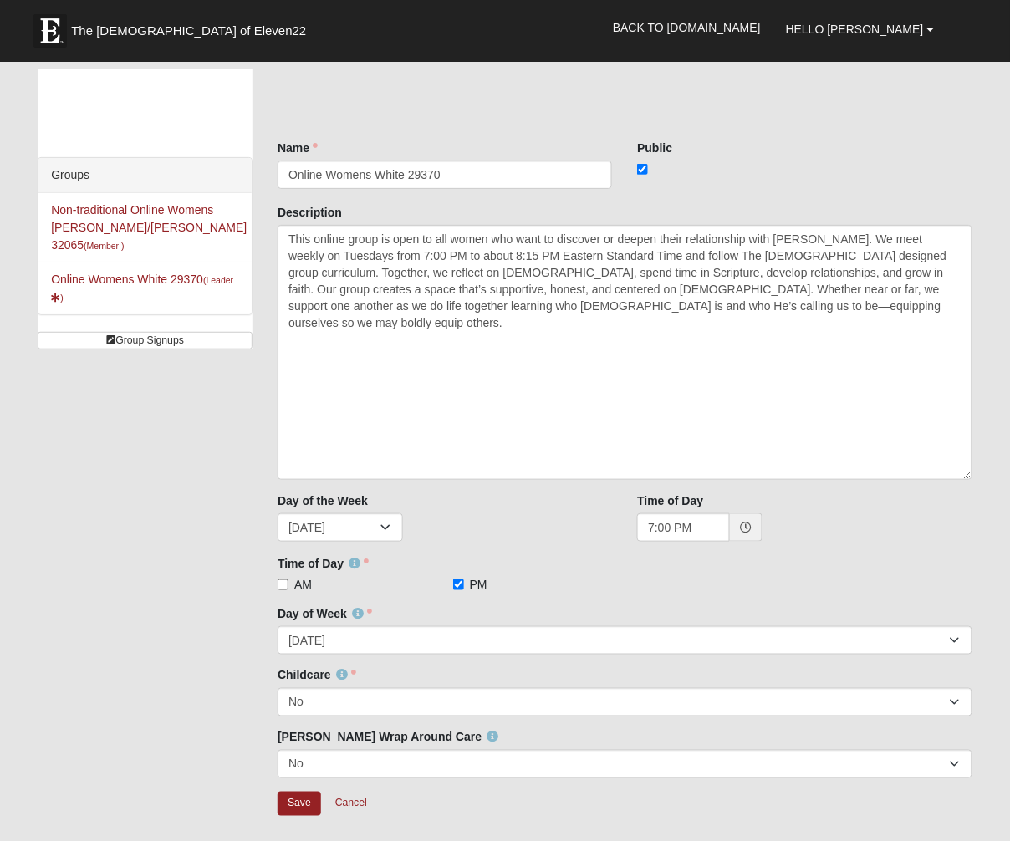
drag, startPoint x: 964, startPoint y: 299, endPoint x: 993, endPoint y: 477, distance: 179.6
click at [993, 477] on form "The [DEMOGRAPHIC_DATA] of Eleven22 Hello [PERSON_NAME] My Account Log Out Back …" at bounding box center [505, 654] width 1010 height 1266
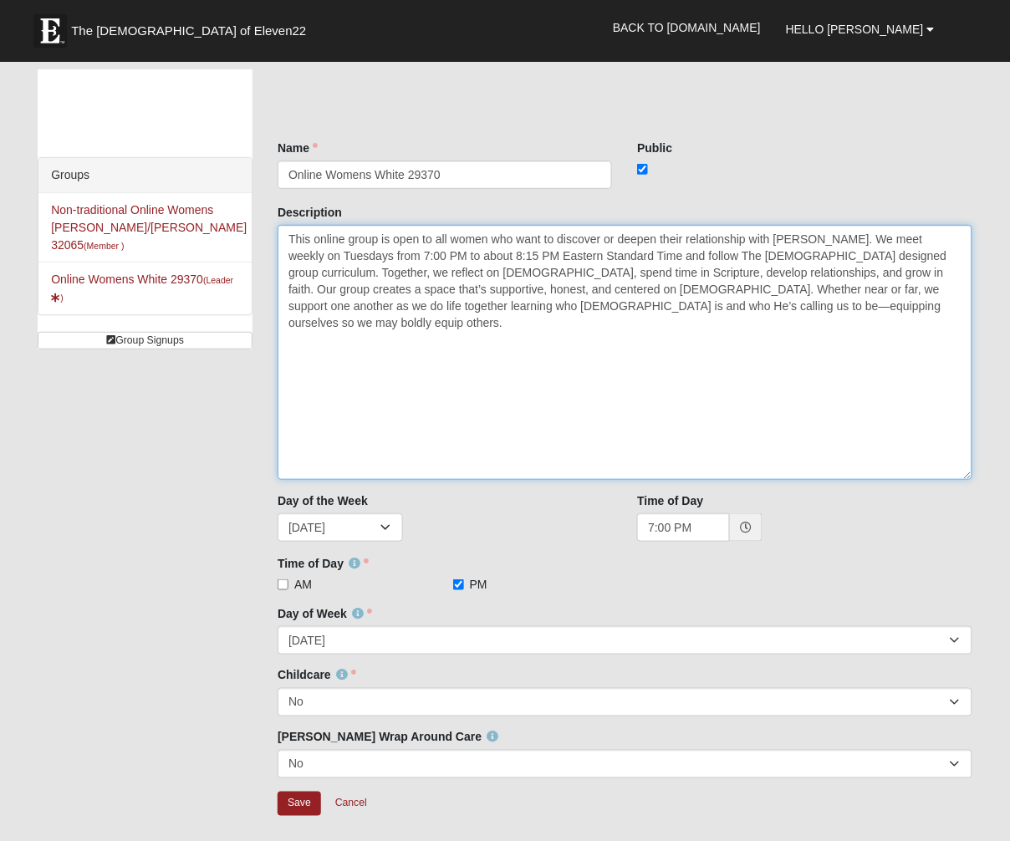
click at [630, 253] on textarea "This online group is open to all women who want to discover or deepen their rel…" at bounding box center [625, 352] width 695 height 255
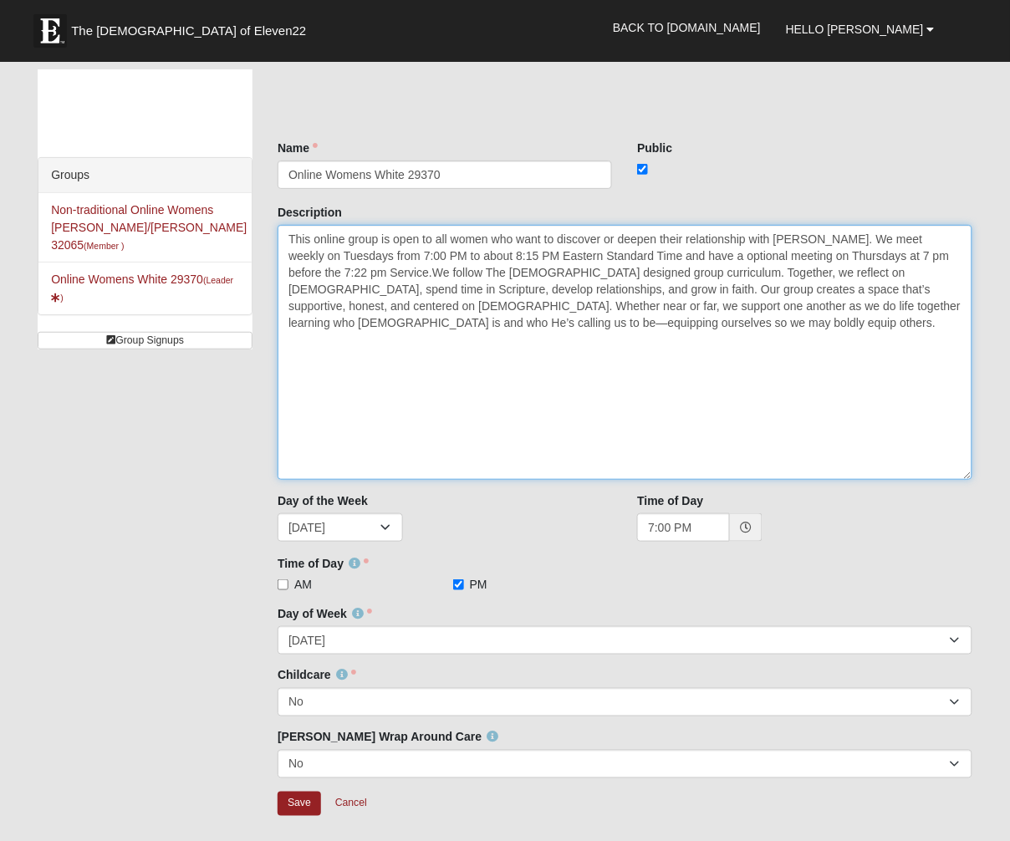
click at [373, 274] on textarea "This online group is open to all women who want to discover or deepen their rel…" at bounding box center [625, 352] width 695 height 255
click at [376, 274] on textarea "This online group is open to all women who want to discover or deepen their rel…" at bounding box center [625, 352] width 695 height 255
click at [734, 257] on textarea "This online group is open to all women who want to discover or deepen their rel…" at bounding box center [625, 352] width 695 height 255
drag, startPoint x: 709, startPoint y: 329, endPoint x: 280, endPoint y: 237, distance: 438.8
click at [280, 237] on textarea "This online group is open to all women who want to discover or deepen their rel…" at bounding box center [625, 352] width 695 height 255
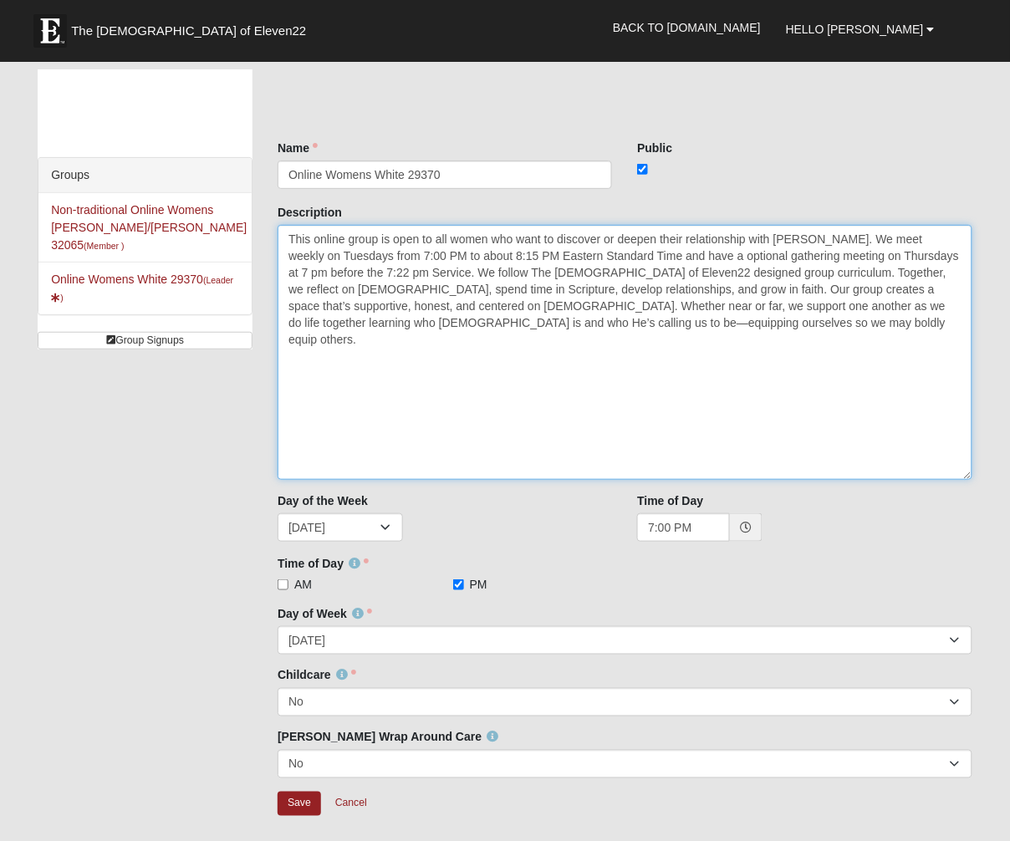
paste textarea "seeking to discover or deepen their relationship with [PERSON_NAME]. We meet we…"
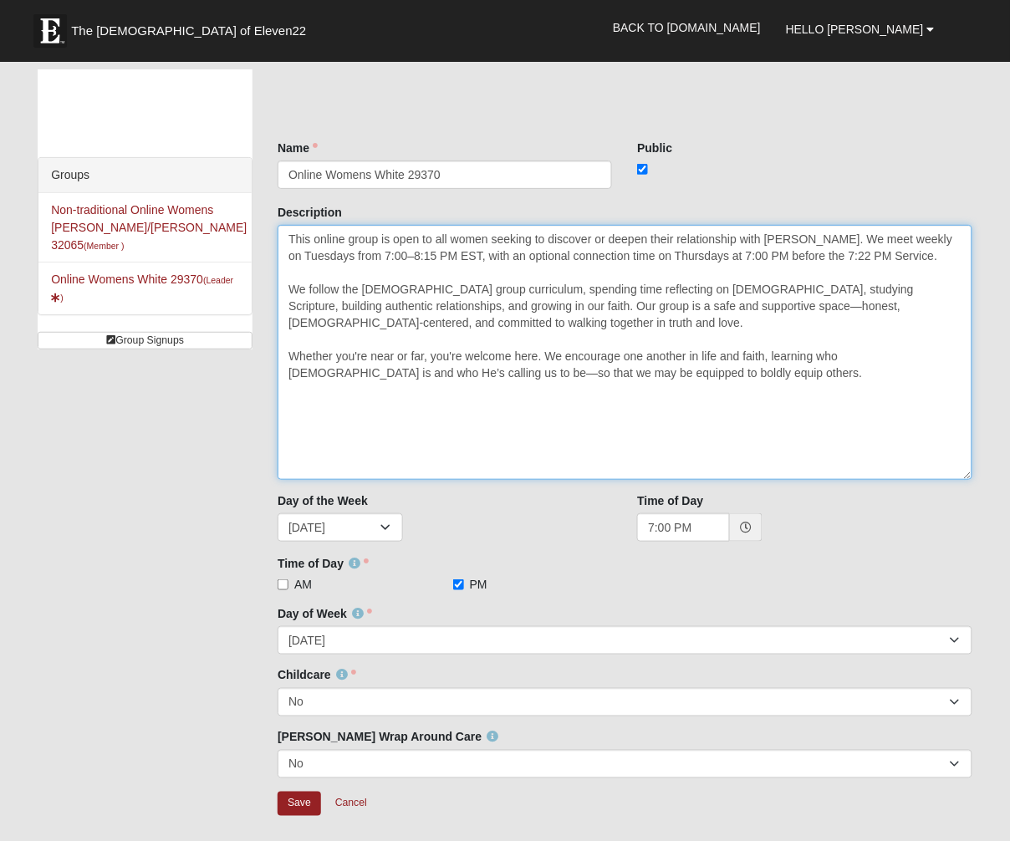
click at [379, 376] on textarea "This online group is open to all women who want to discover or deepen their rel…" at bounding box center [625, 352] width 695 height 255
click at [832, 252] on textarea "This online group is open to all women who want to discover or deepen their rel…" at bounding box center [625, 352] width 695 height 255
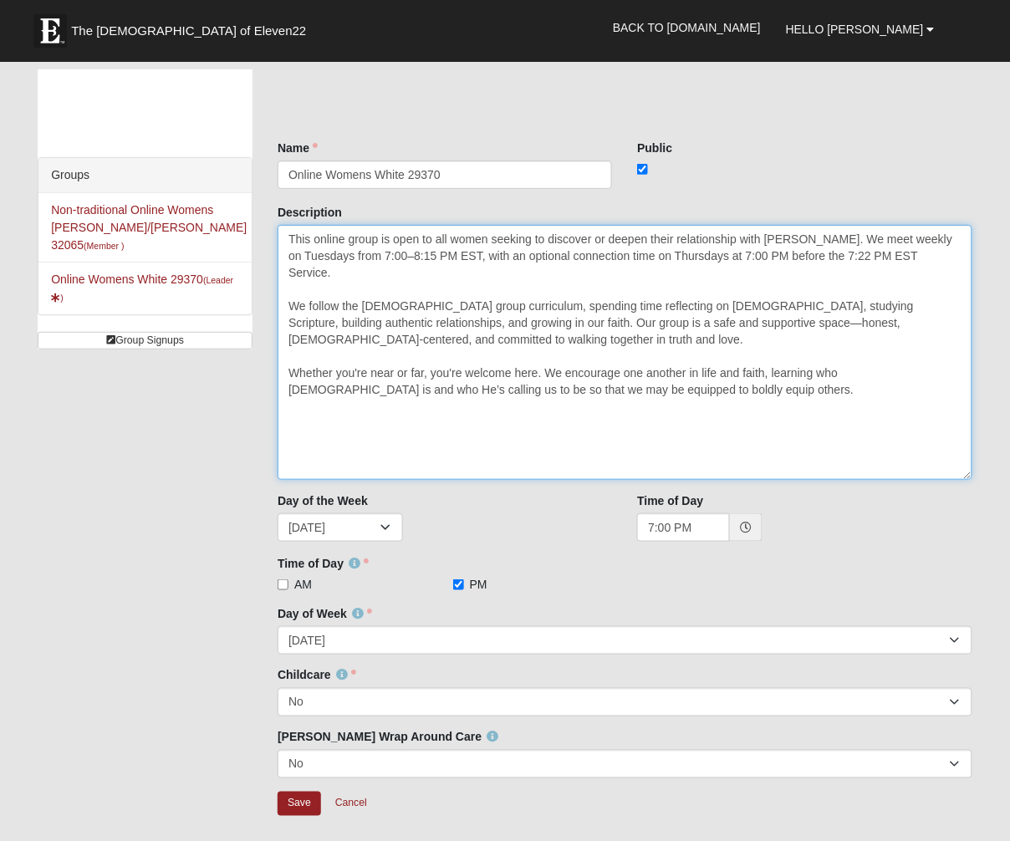
click at [554, 289] on textarea "This online group is open to all women who want to discover or deepen their rel…" at bounding box center [625, 352] width 695 height 255
click at [769, 304] on textarea "This online group is open to all women who want to discover or deepen their rel…" at bounding box center [625, 352] width 695 height 255
click at [765, 305] on textarea "This online group is open to all women who want to discover or deepen their rel…" at bounding box center [625, 352] width 695 height 255
click at [661, 304] on textarea "This online group is open to all women who want to discover or deepen their rel…" at bounding box center [625, 352] width 695 height 255
click at [804, 324] on textarea "This online group is open to all women who want to discover or deepen their rel…" at bounding box center [625, 352] width 695 height 255
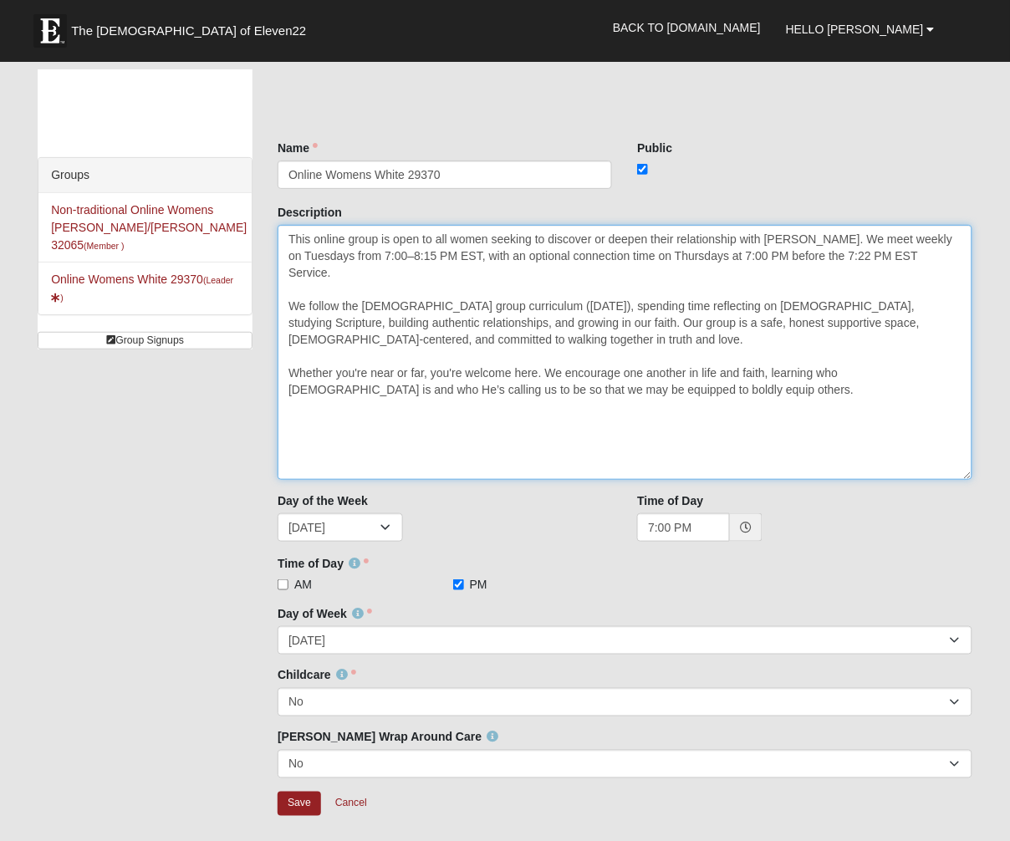
click at [886, 309] on textarea "This online group is open to all women who want to discover or deepen their rel…" at bounding box center [625, 352] width 695 height 255
click at [529, 324] on textarea "This online group is open to all women who want to discover or deepen their rel…" at bounding box center [625, 352] width 695 height 255
click at [565, 345] on textarea "This online group is open to all women who want to discover or deepen their rel…" at bounding box center [625, 352] width 695 height 255
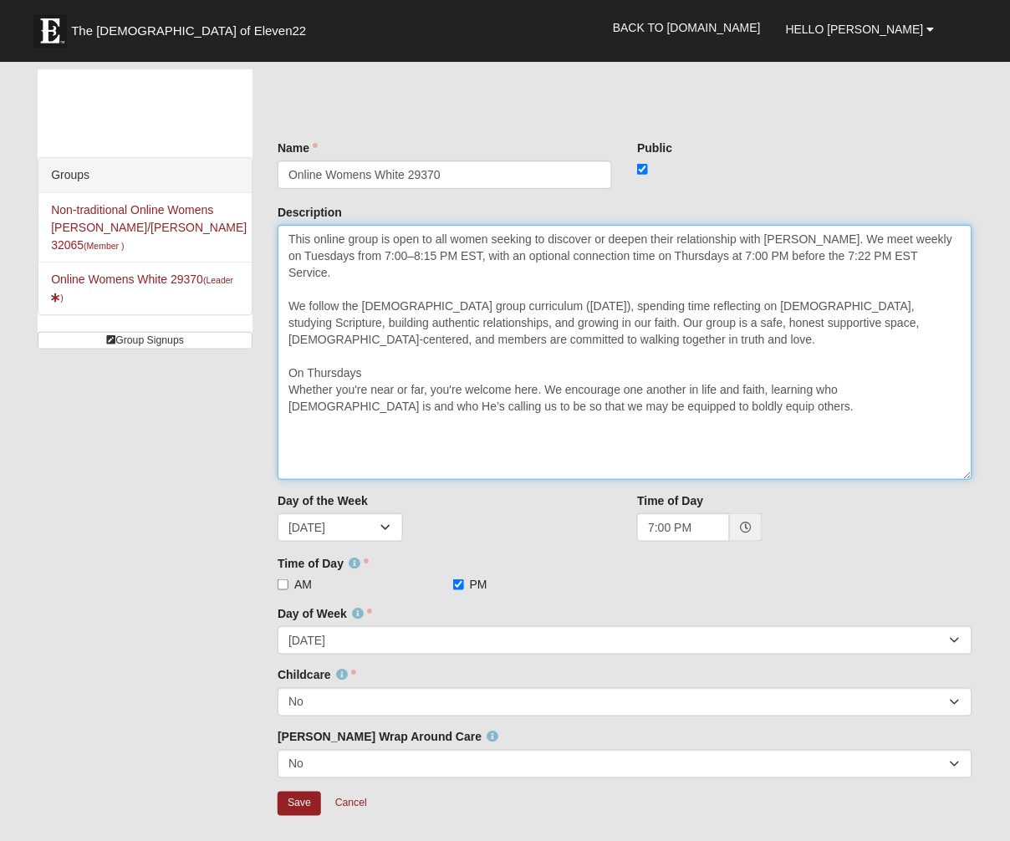
click at [616, 289] on textarea "This online group is open to all women who want to discover or deepen their rel…" at bounding box center [625, 352] width 695 height 255
click at [289, 289] on textarea "This online group is open to all women who want to discover or deepen their rel…" at bounding box center [625, 352] width 695 height 255
click at [884, 310] on textarea "This online group is open to all women who want to discover or deepen their rel…" at bounding box center [625, 352] width 695 height 255
click at [546, 327] on textarea "This online group is open to all women who want to discover or deepen their rel…" at bounding box center [625, 352] width 695 height 255
click at [549, 320] on textarea "This online group is open to all women who want to discover or deepen their rel…" at bounding box center [625, 352] width 695 height 255
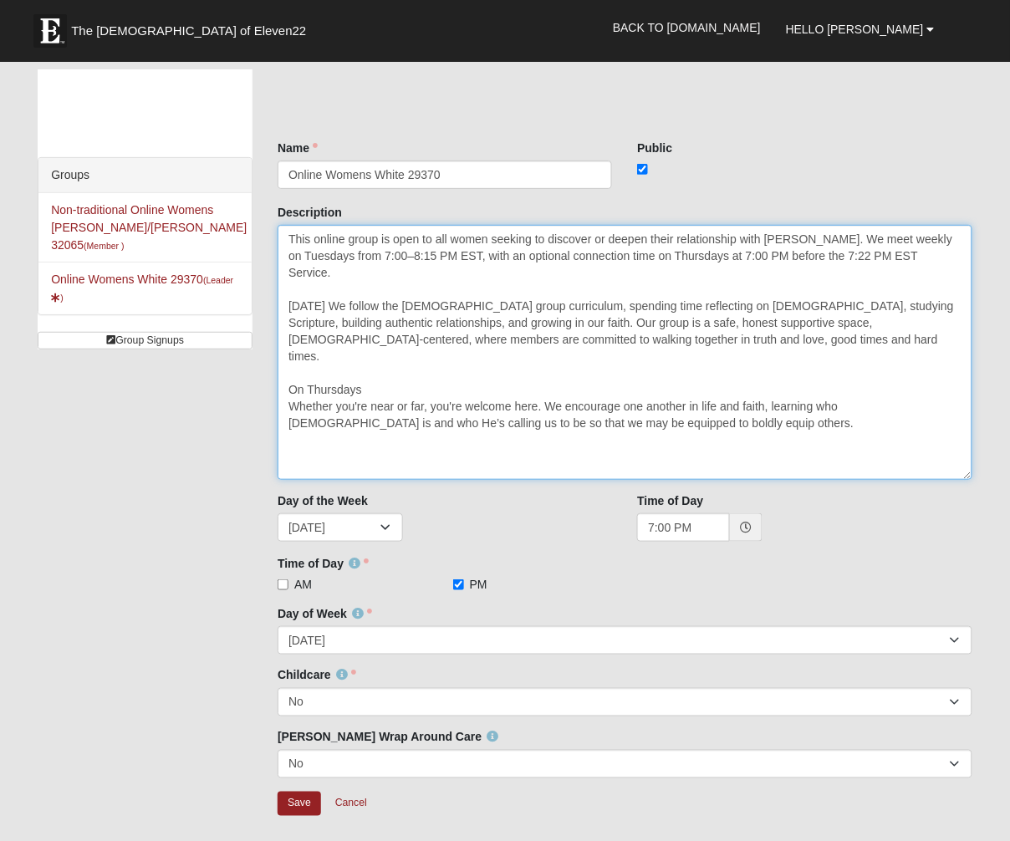
click at [536, 328] on textarea "This online group is open to all women who want to discover or deepen their rel…" at bounding box center [625, 352] width 695 height 255
click at [529, 324] on textarea "This online group is open to all women who want to discover or deepen their rel…" at bounding box center [625, 352] width 695 height 255
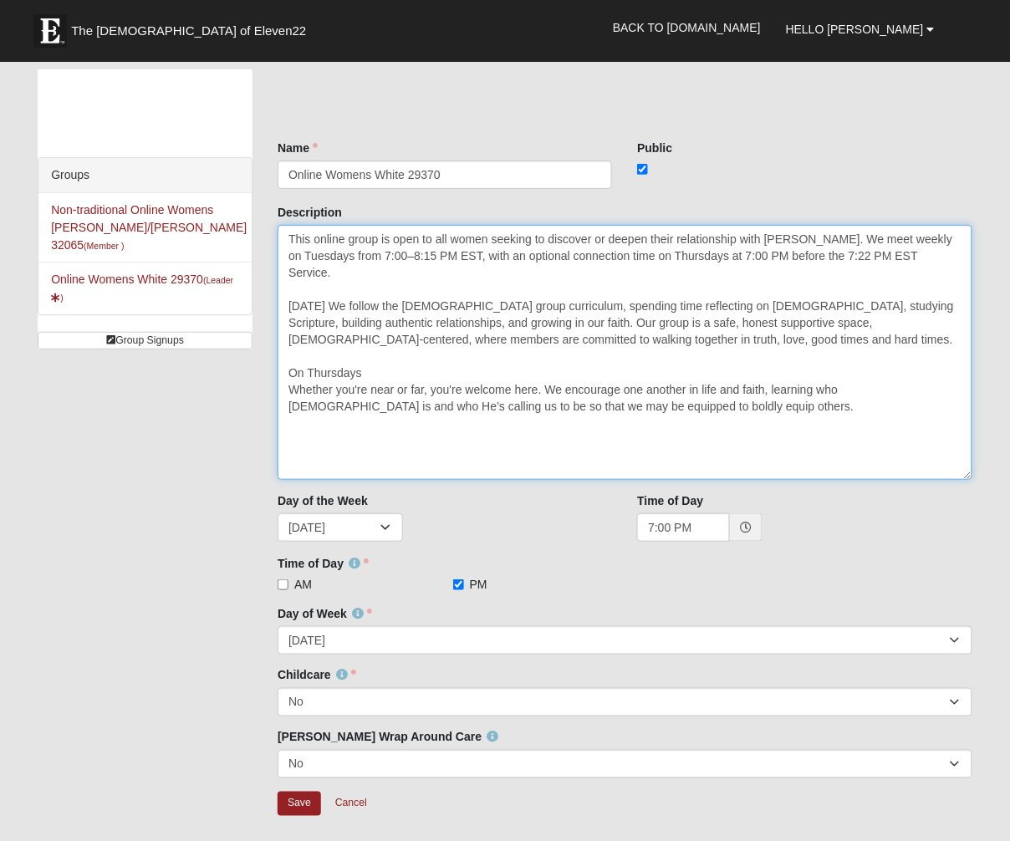
click at [369, 355] on textarea "This online group is open to all women who want to discover or deepen their rel…" at bounding box center [625, 352] width 695 height 255
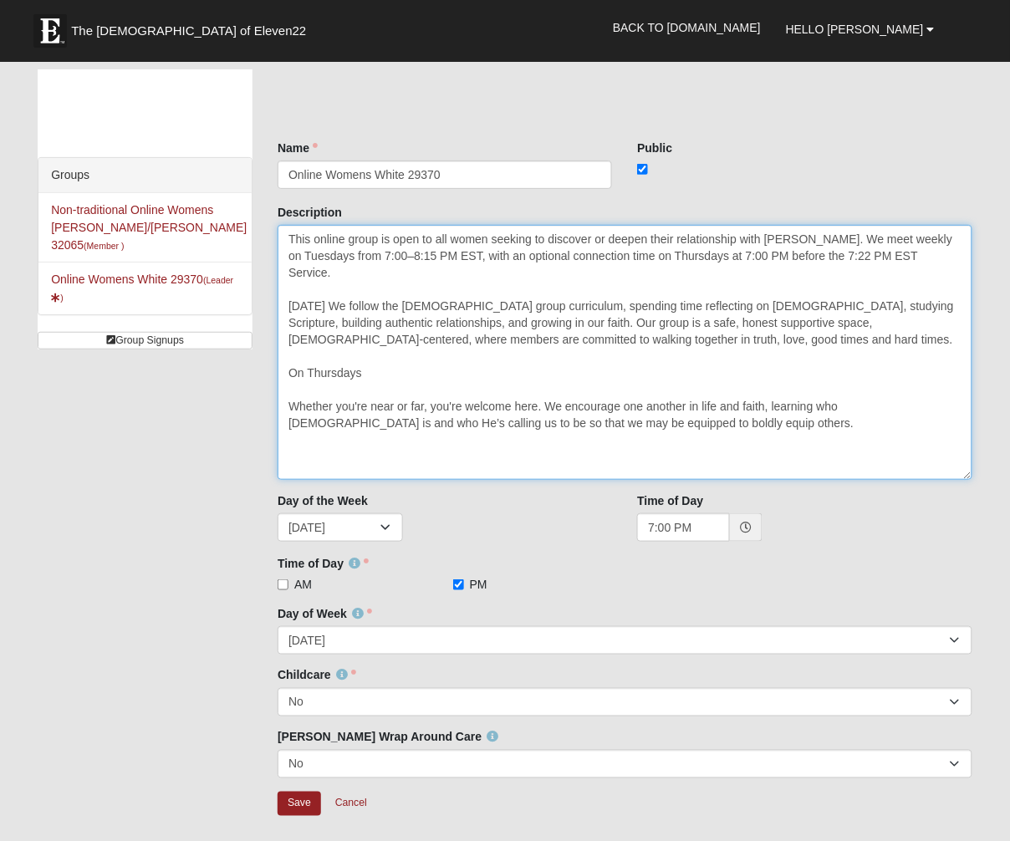
click at [307, 354] on textarea "This online group is open to all women who want to discover or deepen their rel…" at bounding box center [625, 352] width 695 height 255
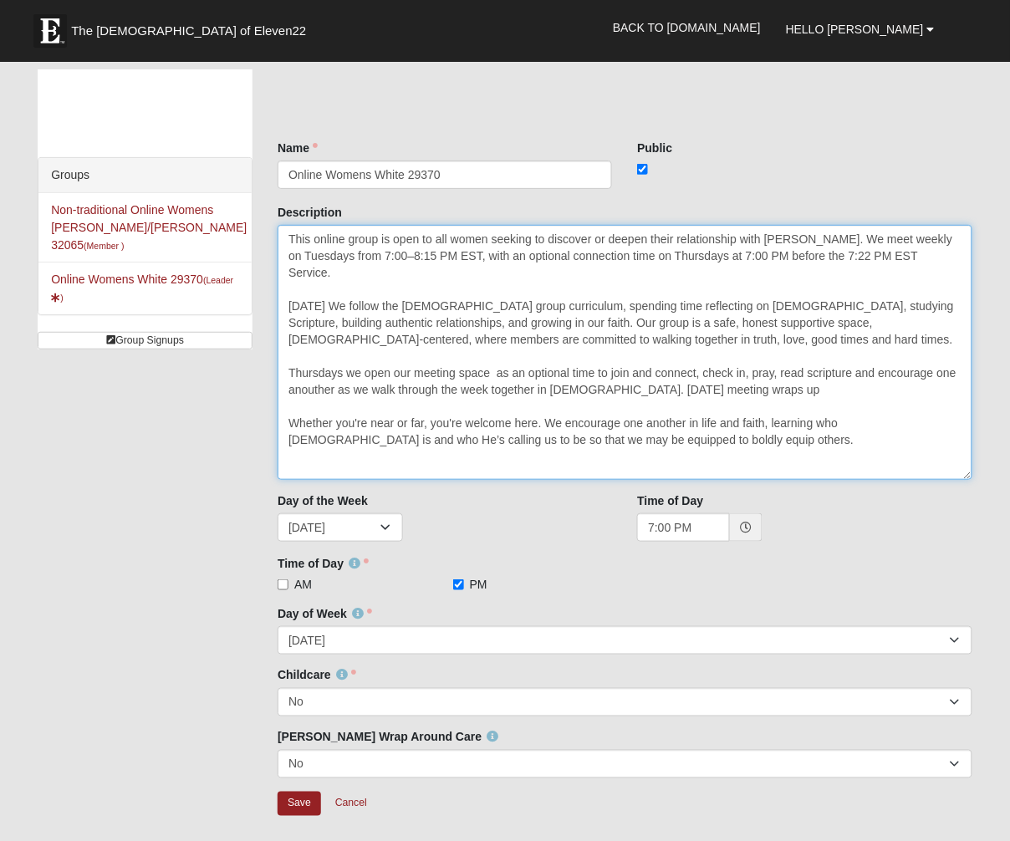
click at [753, 373] on textarea "This online group is open to all women who want to discover or deepen their rel…" at bounding box center [625, 352] width 695 height 255
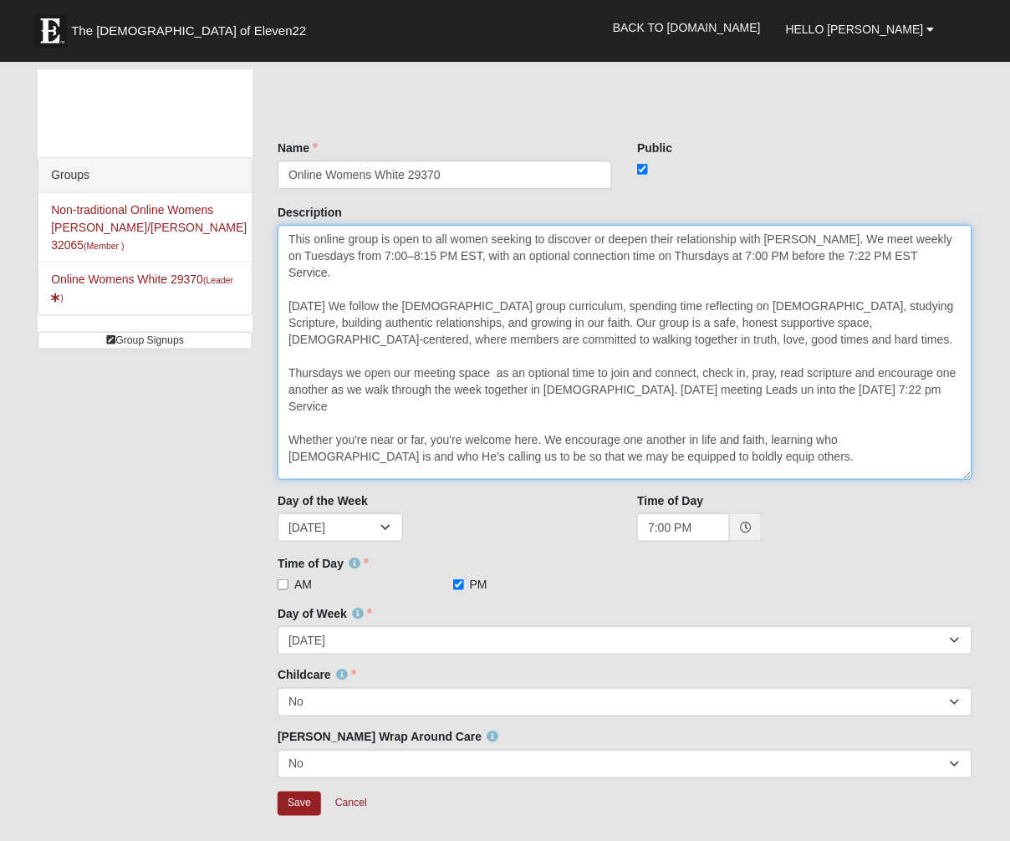
click at [495, 353] on textarea "This online group is open to all women who want to discover or deepen their rel…" at bounding box center [625, 352] width 695 height 255
click at [677, 375] on textarea "This online group is open to all women who want to discover or deepen their rel…" at bounding box center [625, 352] width 695 height 255
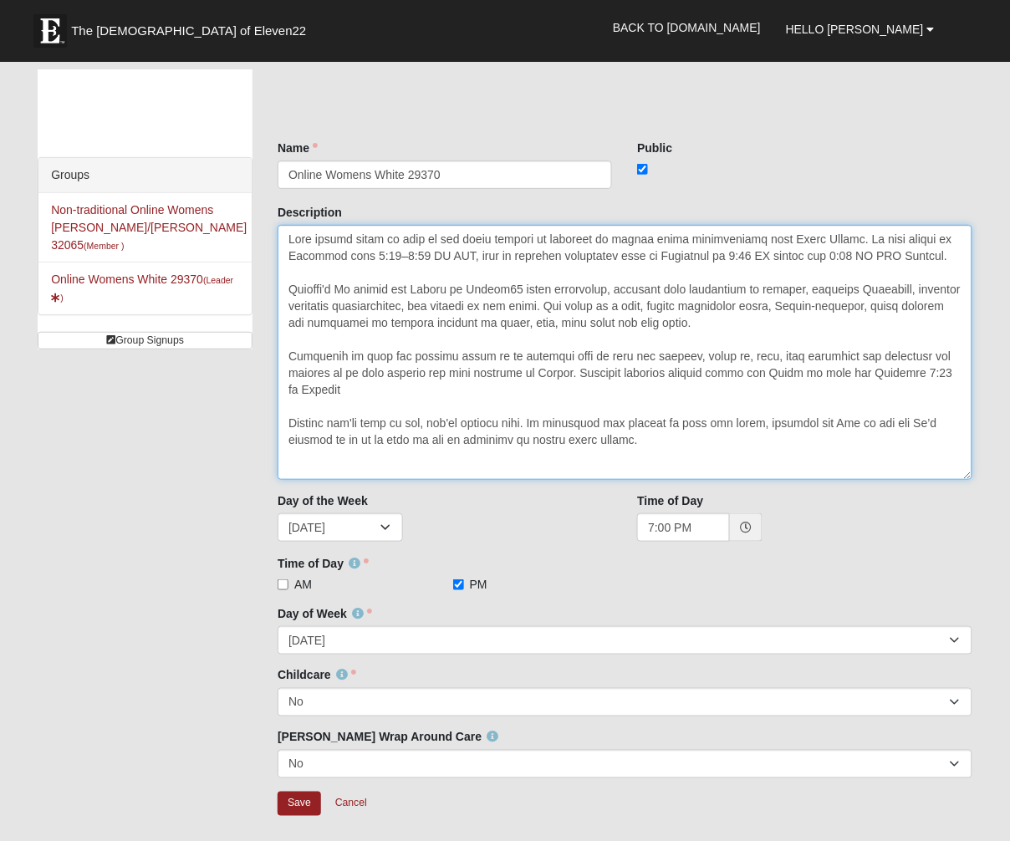
click at [828, 375] on textarea "This online group is open to all women who want to discover or deepen their rel…" at bounding box center [625, 352] width 695 height 255
click at [907, 376] on textarea "This online group is open to all women who want to discover or deepen their rel…" at bounding box center [625, 352] width 695 height 255
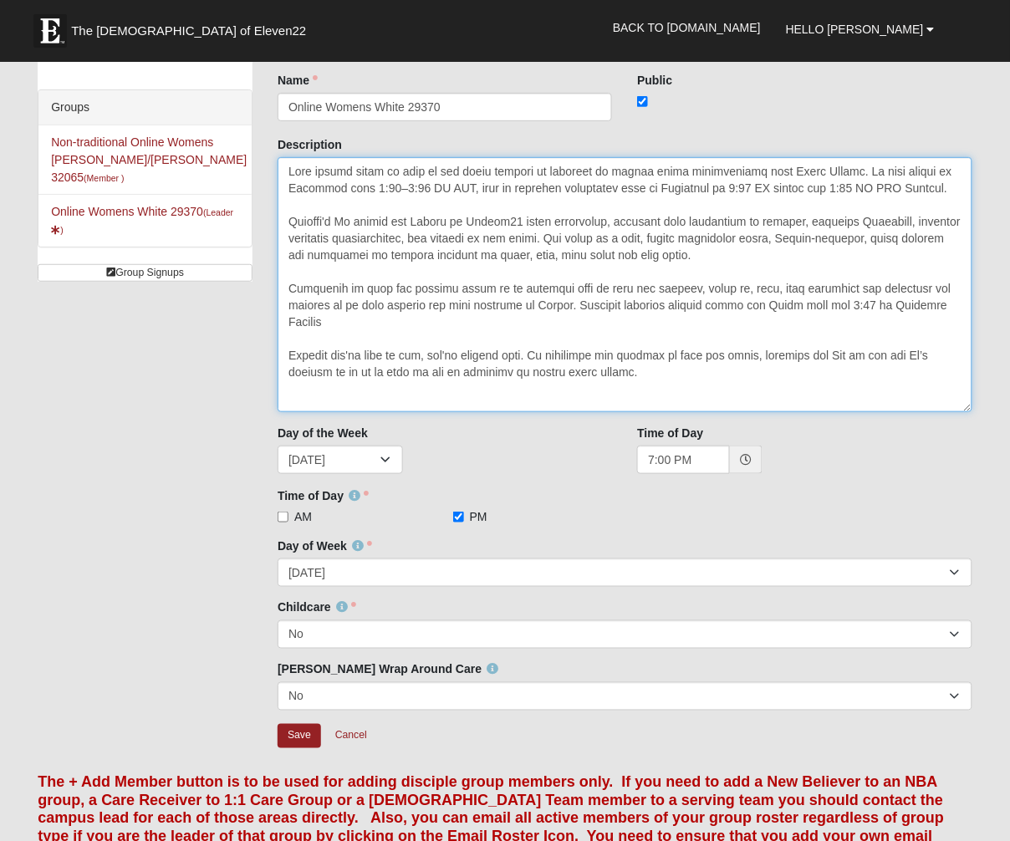
scroll to position [105, 0]
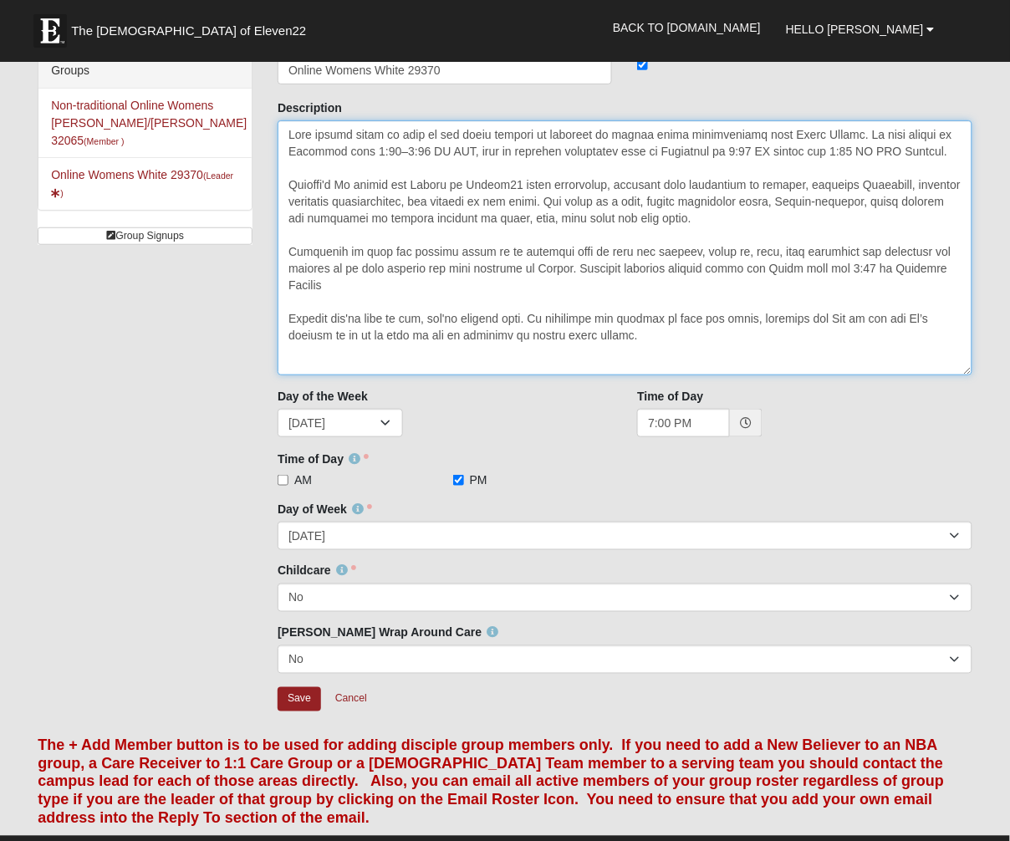
click at [538, 319] on textarea "This online group is open to all women who want to discover or deepen their rel…" at bounding box center [625, 247] width 695 height 255
drag, startPoint x: 730, startPoint y: 348, endPoint x: 272, endPoint y: 134, distance: 505.8
click at [272, 134] on div "Description This online group is open to all women who want to discover or deep…" at bounding box center [625, 244] width 720 height 289
paste textarea ", leading into the 7:22 PM EST service. Tuesdays: We follow the [DEMOGRAPHIC_DA…"
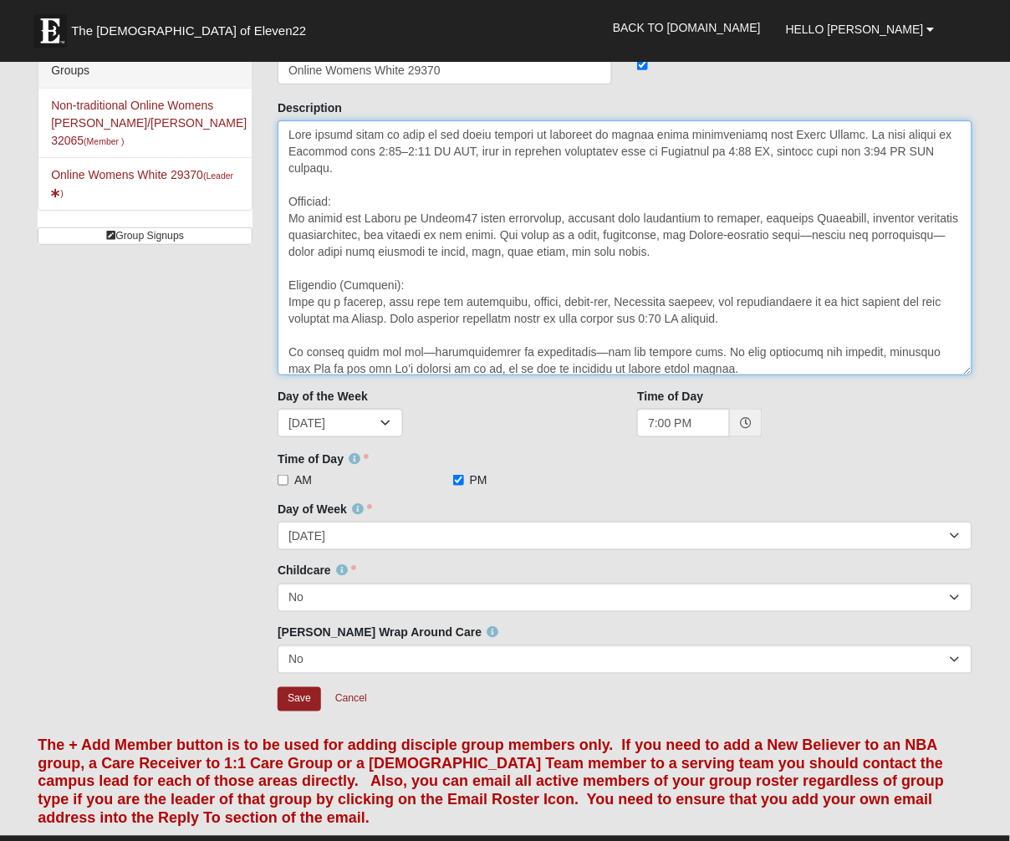
scroll to position [1, 0]
click at [432, 356] on textarea "This online group is open to all women who want to discover or deepen their rel…" at bounding box center [625, 247] width 695 height 255
click at [575, 353] on textarea "This online group is open to all women who want to discover or deepen their rel…" at bounding box center [625, 247] width 695 height 255
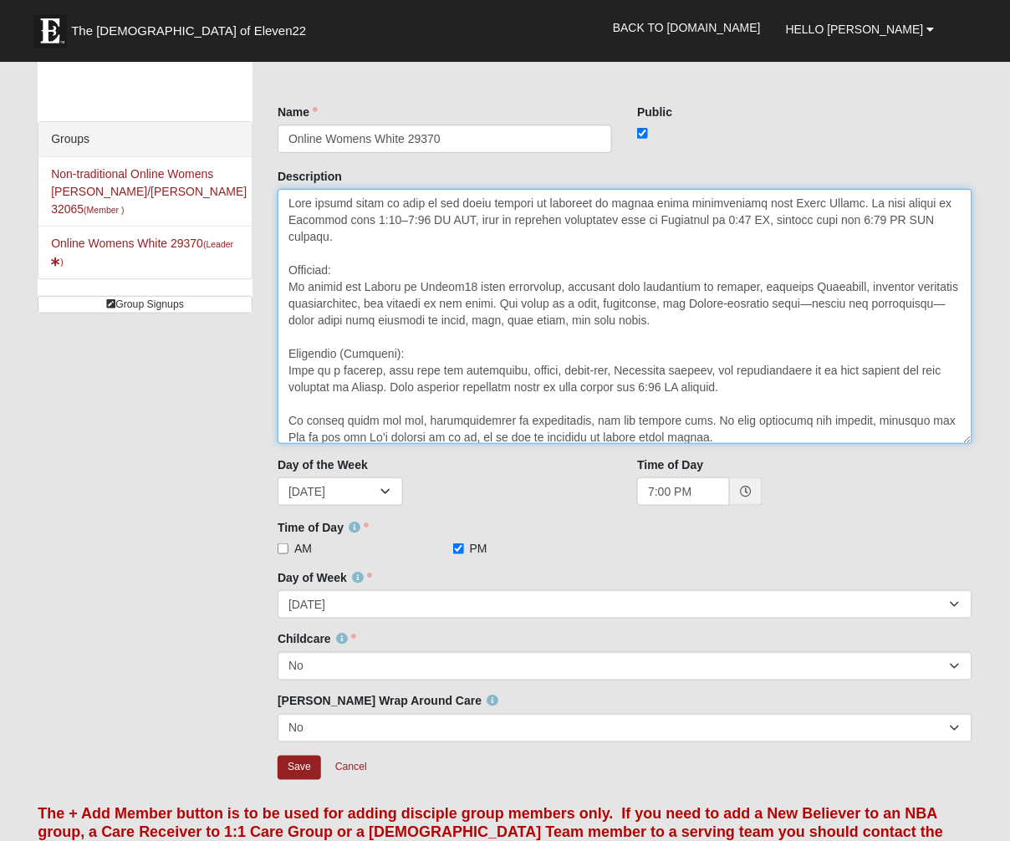
scroll to position [0, 0]
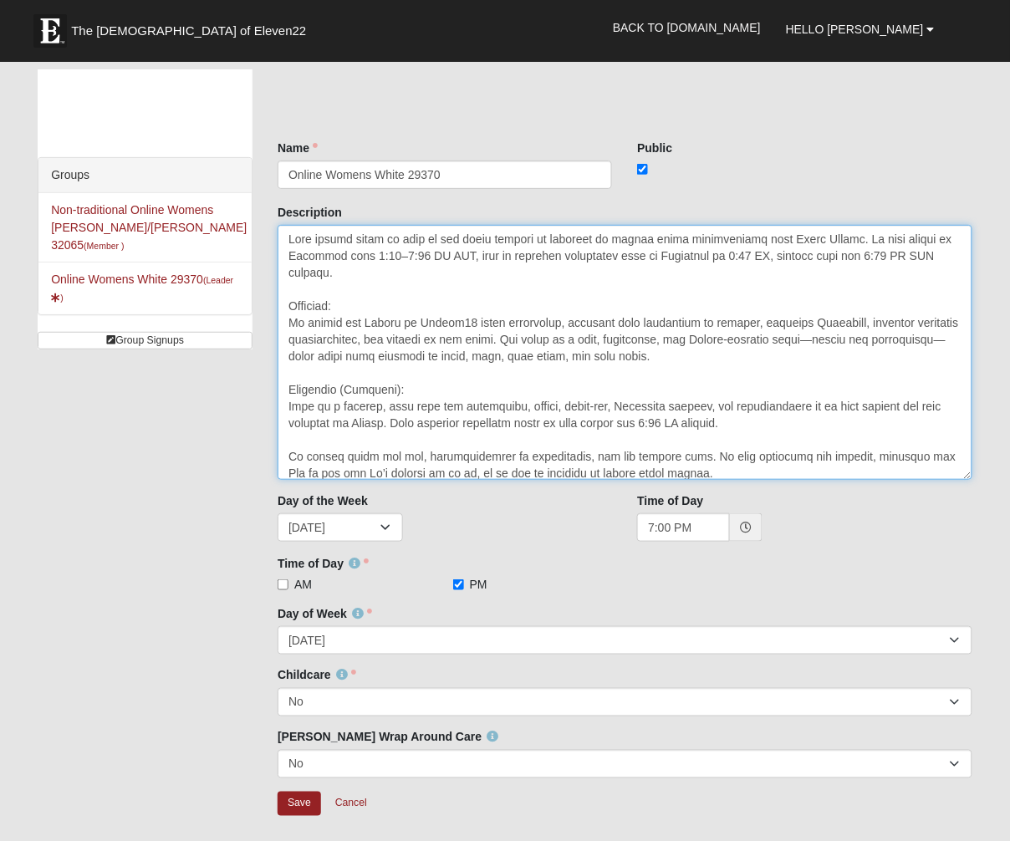
click at [366, 355] on textarea "This online group is open to all women who want to discover or deepen their rel…" at bounding box center [625, 352] width 695 height 255
click at [855, 336] on textarea "This online group is open to all women who want to discover or deepen their rel…" at bounding box center [625, 352] width 695 height 255
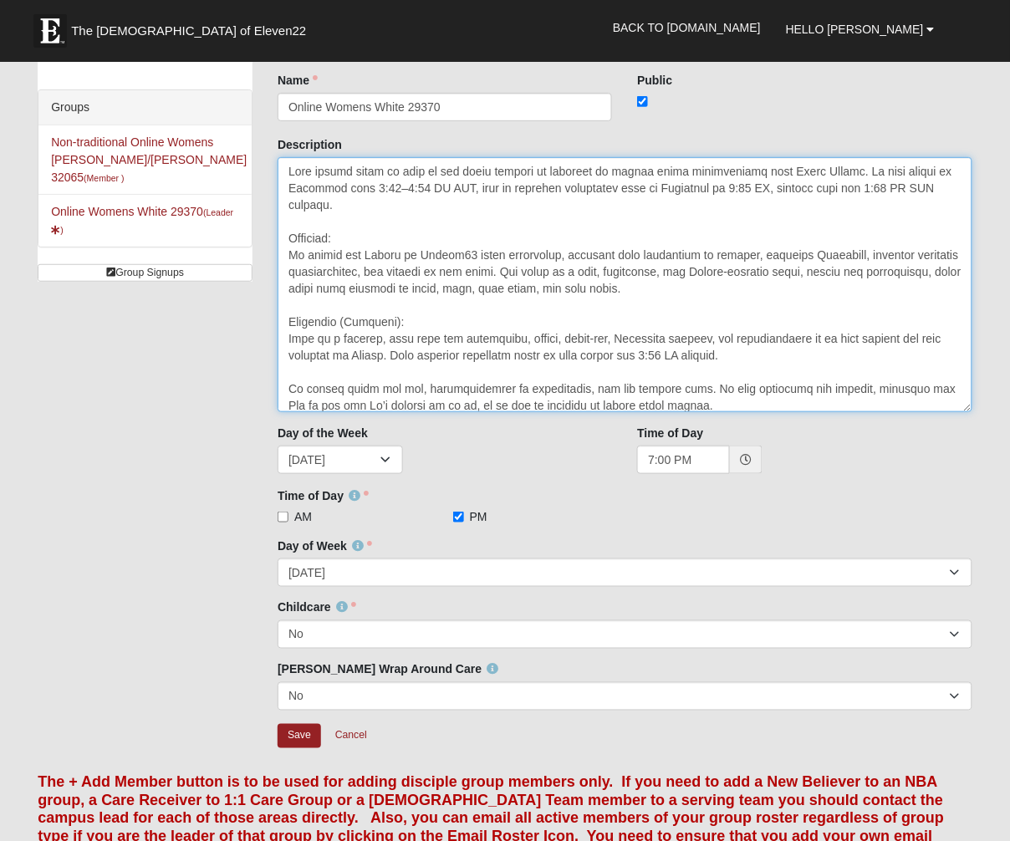
scroll to position [105, 0]
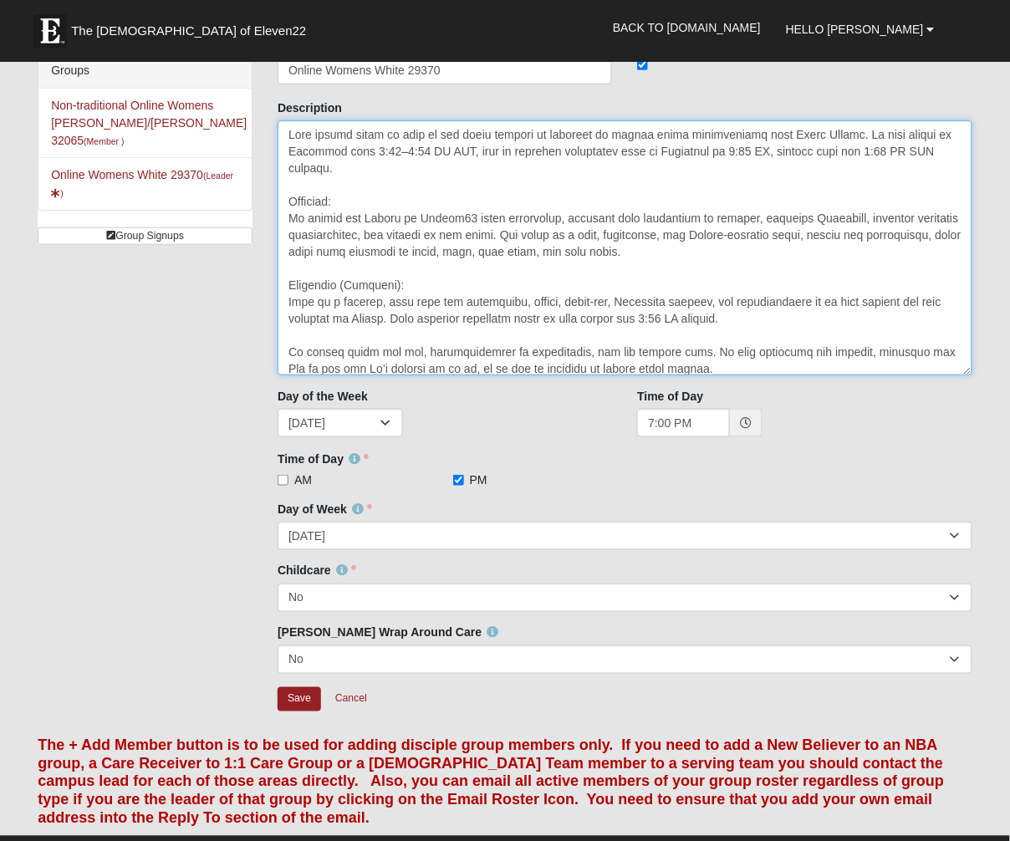
type textarea "Lore ipsumd sitam co adip el sed doeiu tempori ut laboreet do magnaa enima mini…"
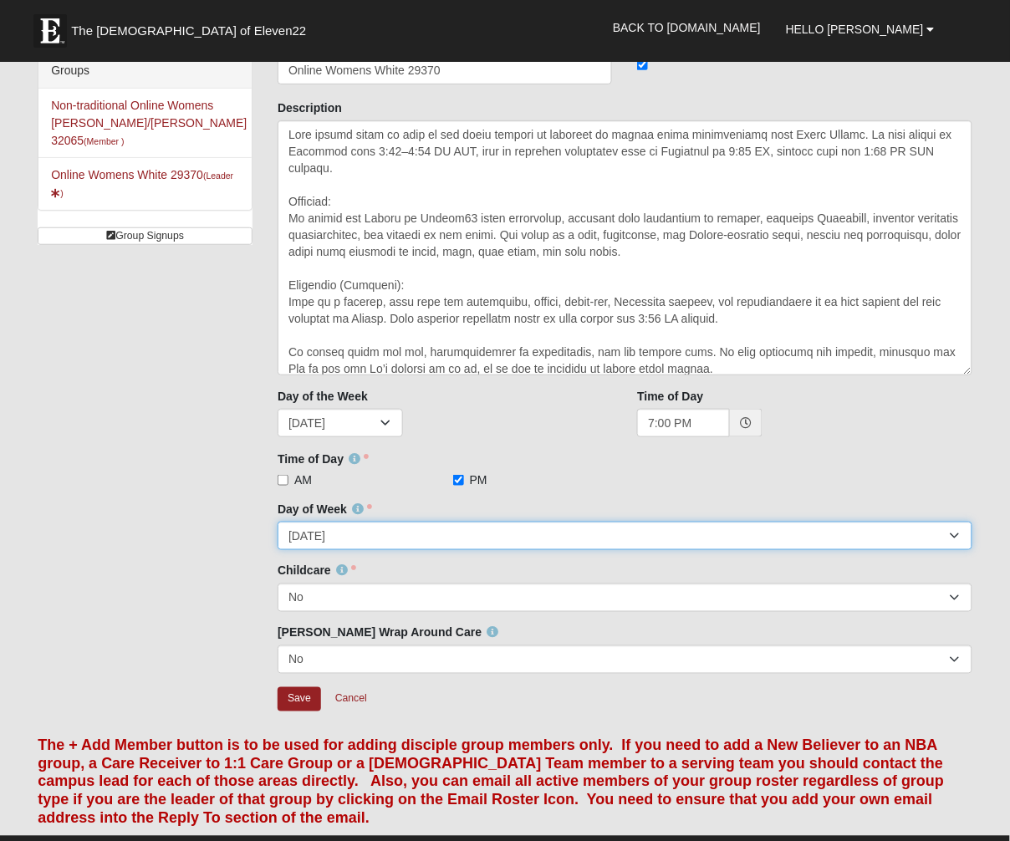
click at [545, 534] on select "[DATE] [DATE] [DATE] [DATE] [DATE] [DATE] [DATE]" at bounding box center [625, 536] width 695 height 28
click at [278, 522] on select "[DATE] [DATE] [DATE] [DATE] [DATE] [DATE] [DATE]" at bounding box center [625, 536] width 695 height 28
click at [462, 528] on select "[DATE] [DATE] [DATE] [DATE] [DATE] [DATE] [DATE]" at bounding box center [625, 536] width 695 height 28
select select "2"
click at [278, 522] on select "[DATE] [DATE] [DATE] [DATE] [DATE] [DATE] [DATE]" at bounding box center [625, 536] width 695 height 28
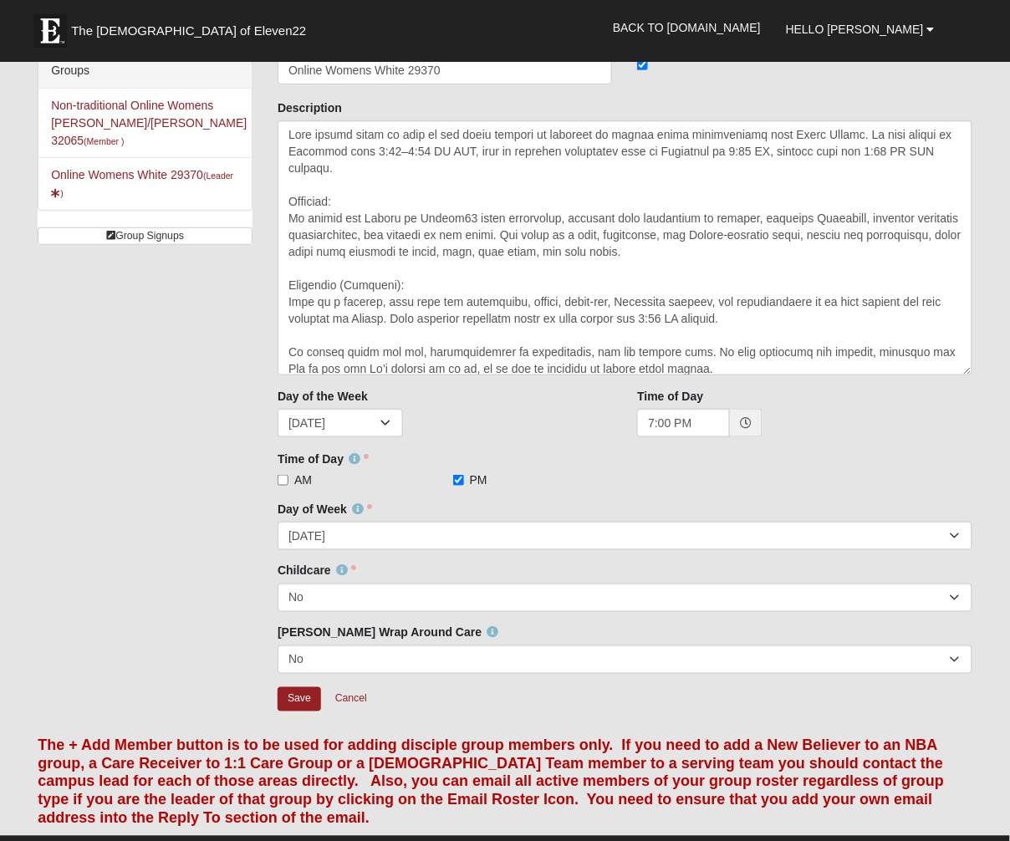
click at [189, 628] on div "Groups Non-traditional Online Womens [PERSON_NAME]/[PERSON_NAME] 32065 (Member …" at bounding box center [505, 346] width 960 height 762
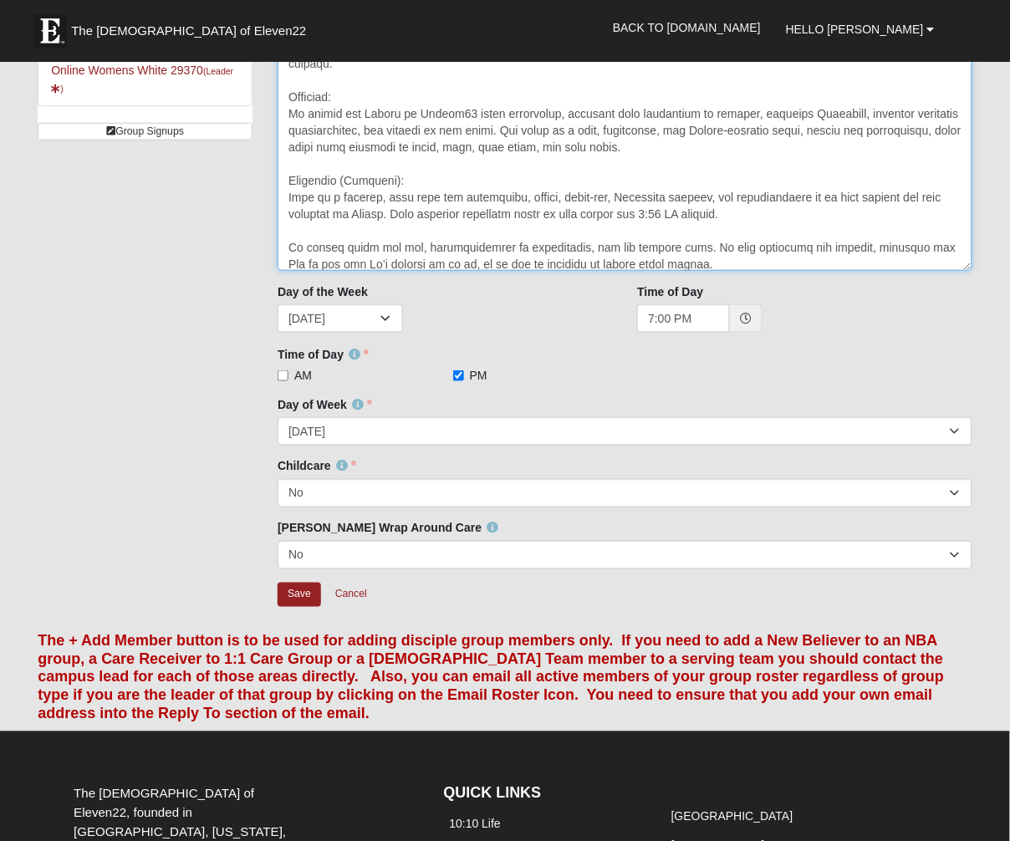
drag, startPoint x: 400, startPoint y: 180, endPoint x: 283, endPoint y: 186, distance: 117.2
click at [283, 186] on textarea "This online group is open to all women who want to discover or deepen their rel…" at bounding box center [625, 143] width 695 height 255
click at [441, 180] on textarea "This online group is open to all women who want to discover or deepen their rel…" at bounding box center [625, 143] width 695 height 255
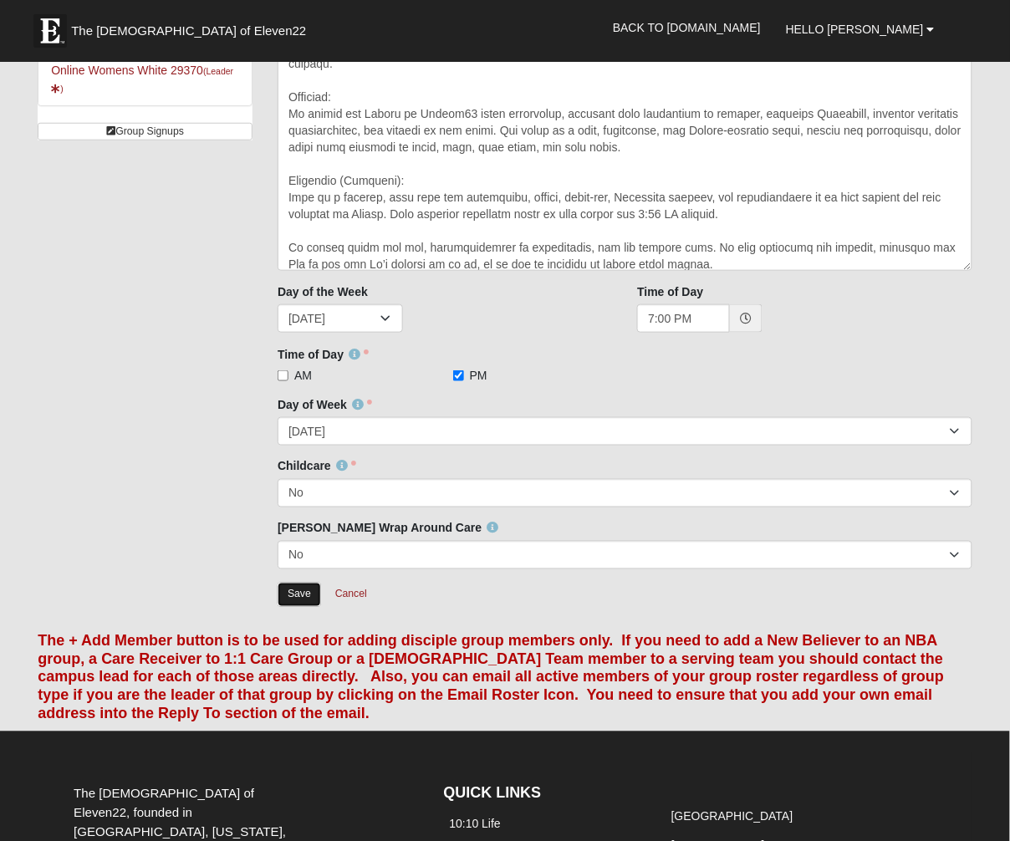
click at [294, 599] on input "Save" at bounding box center [299, 595] width 43 height 24
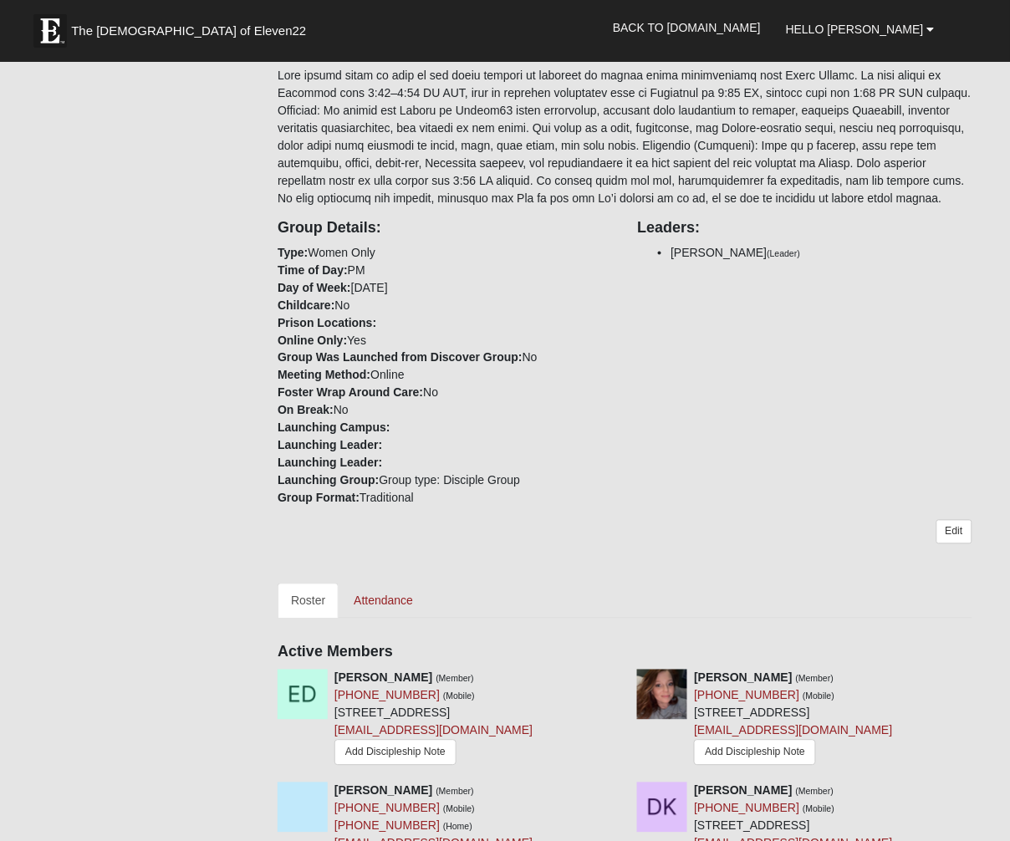
scroll to position [0, 0]
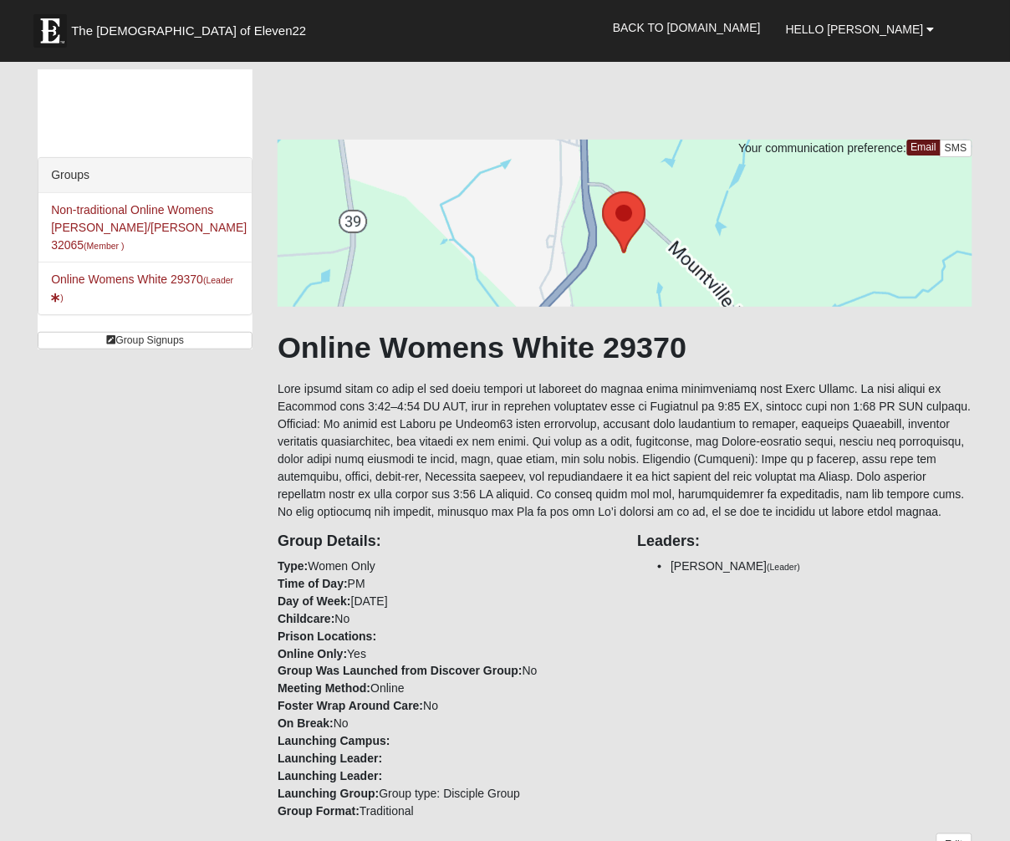
click at [632, 227] on div at bounding box center [625, 223] width 695 height 167
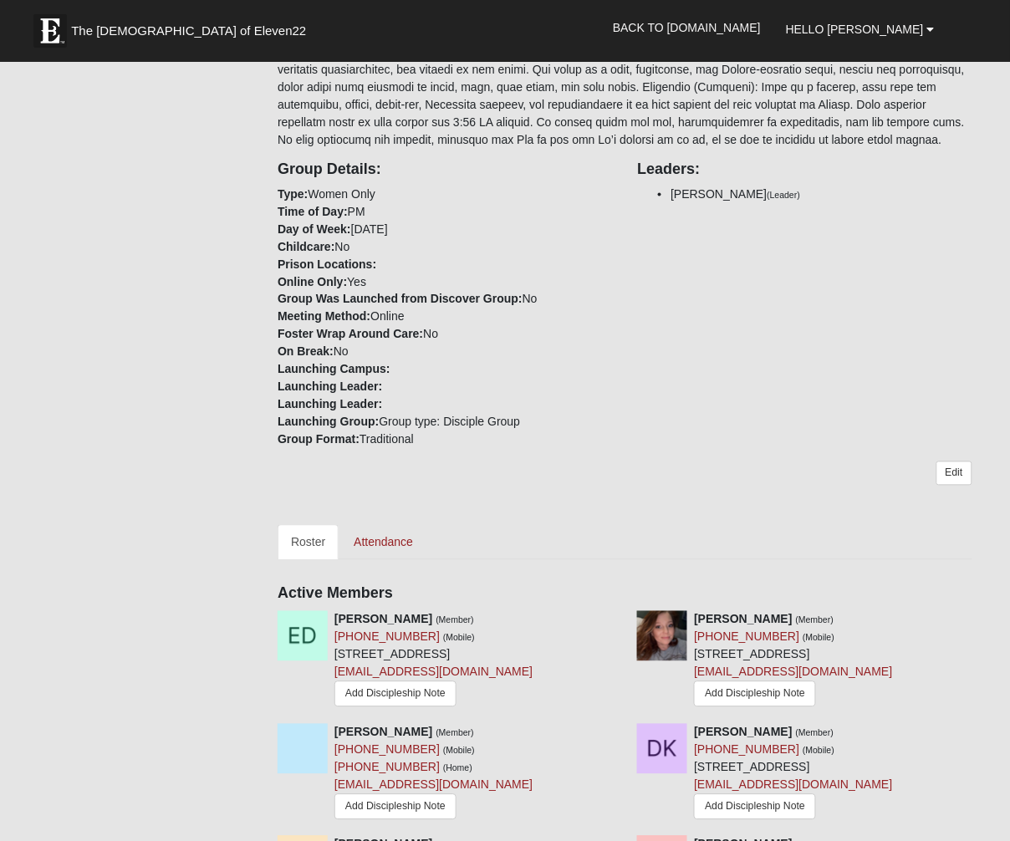
scroll to position [418, 0]
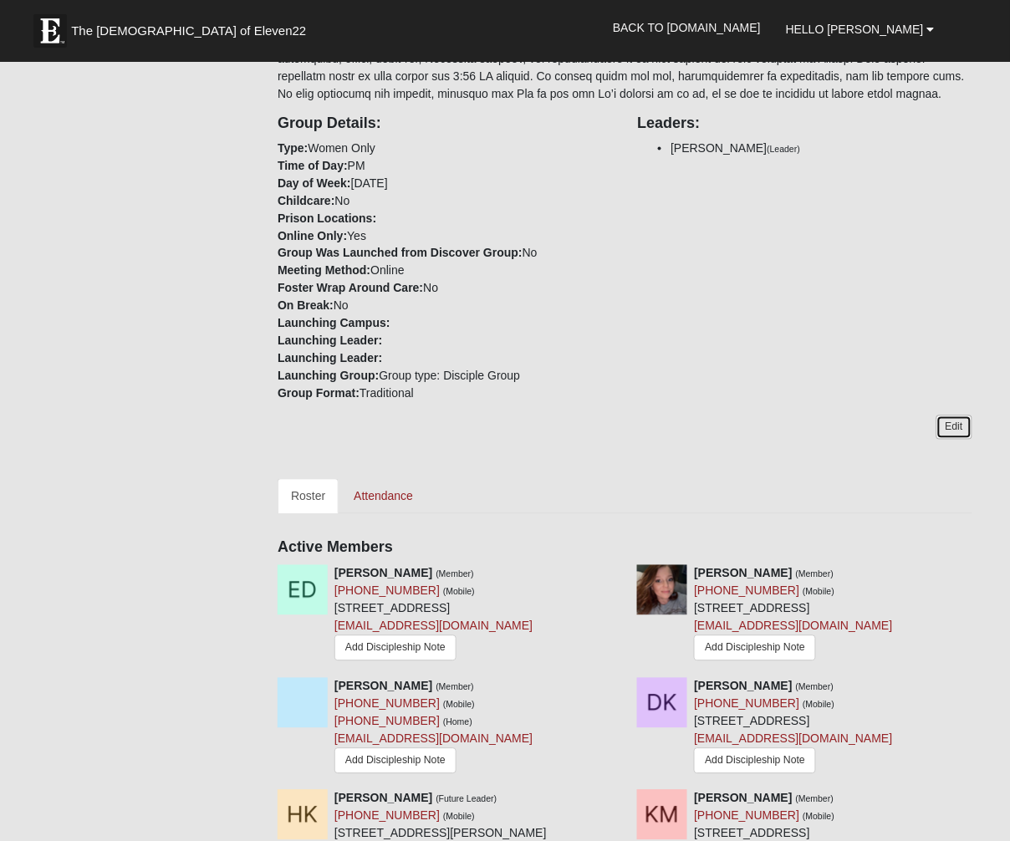
click at [958, 422] on link "Edit" at bounding box center [955, 428] width 36 height 24
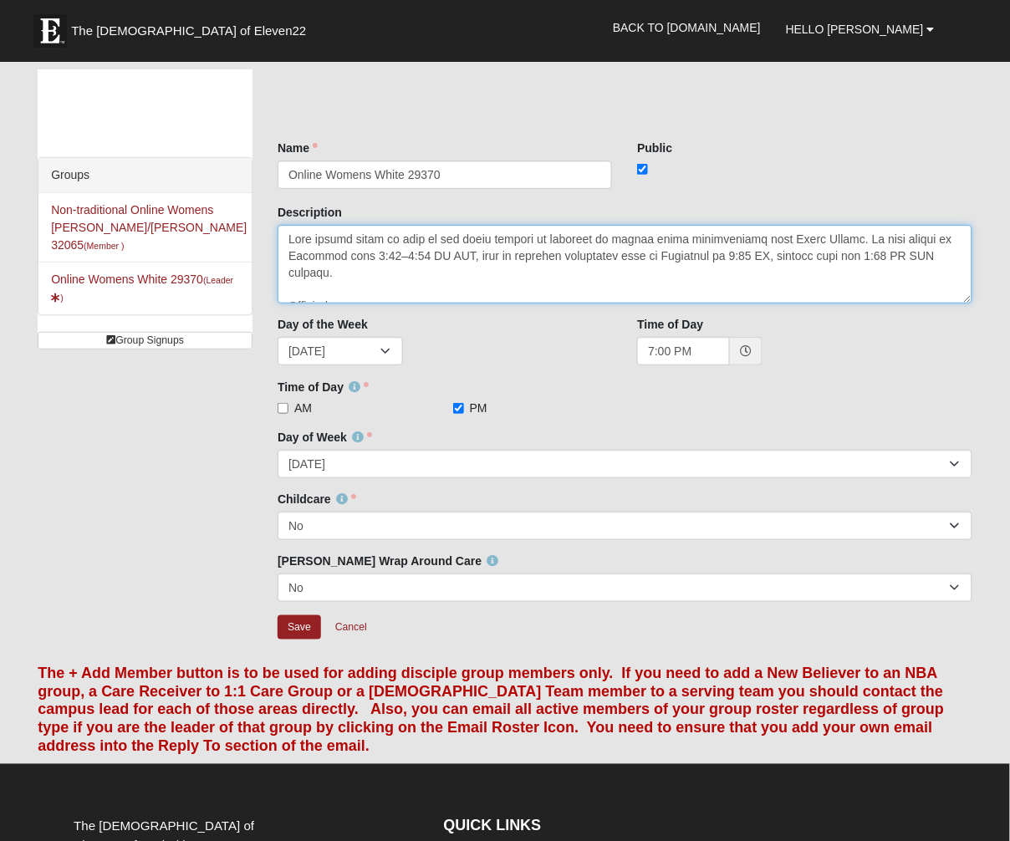
drag, startPoint x: 955, startPoint y: 301, endPoint x: 993, endPoint y: 435, distance: 139.2
click at [993, 435] on form "The [DEMOGRAPHIC_DATA] of Eleven22 Hello [PERSON_NAME] My Account Log Out Back …" at bounding box center [505, 566] width 1010 height 1090
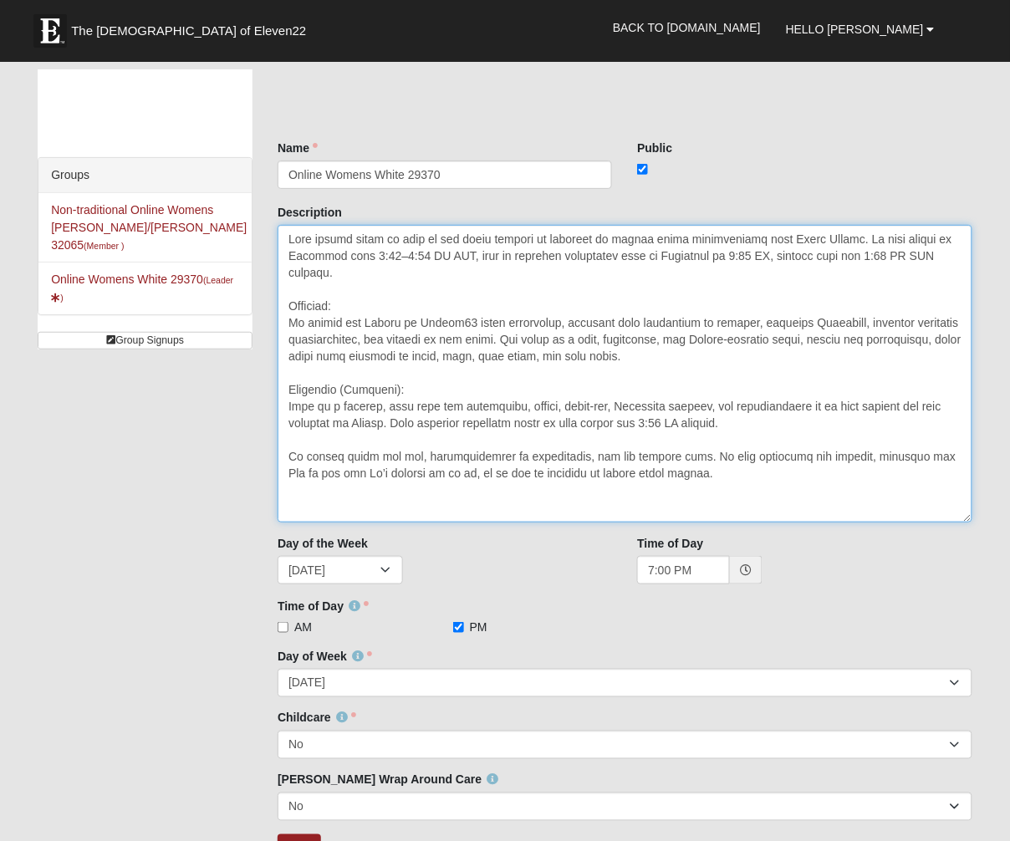
drag, startPoint x: 966, startPoint y: 302, endPoint x: 983, endPoint y: 521, distance: 219.8
click at [983, 521] on div "Description" at bounding box center [625, 369] width 720 height 331
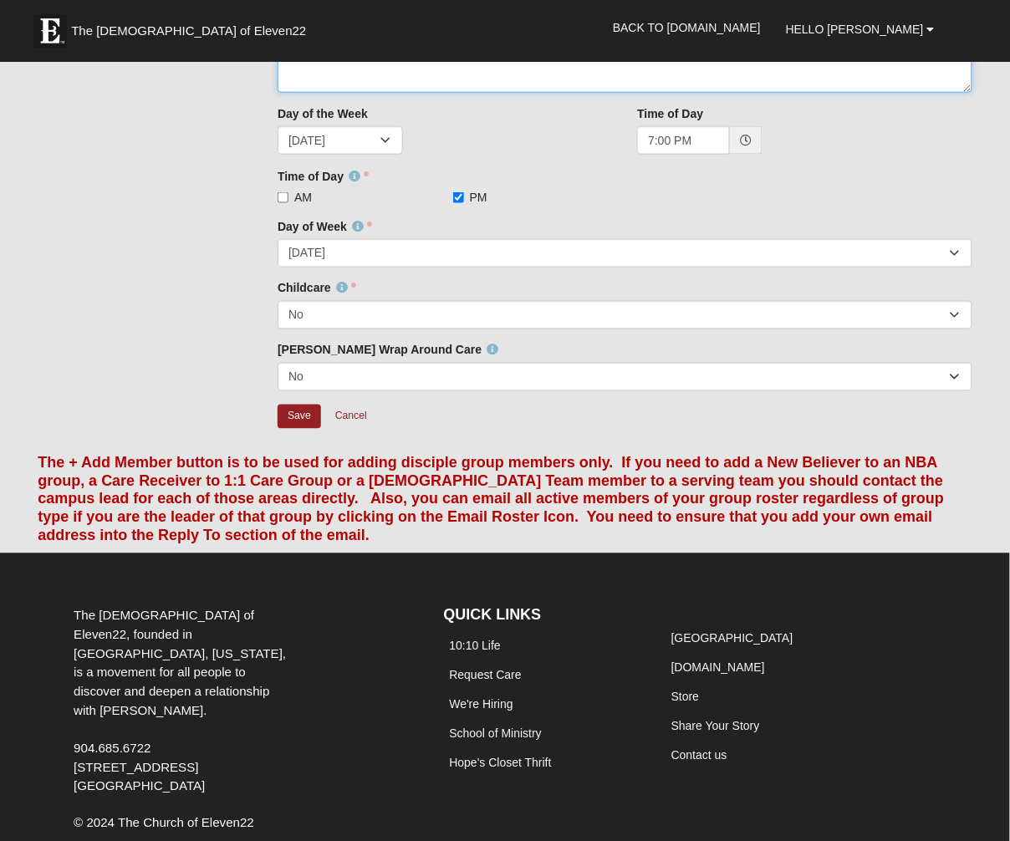
scroll to position [481, 0]
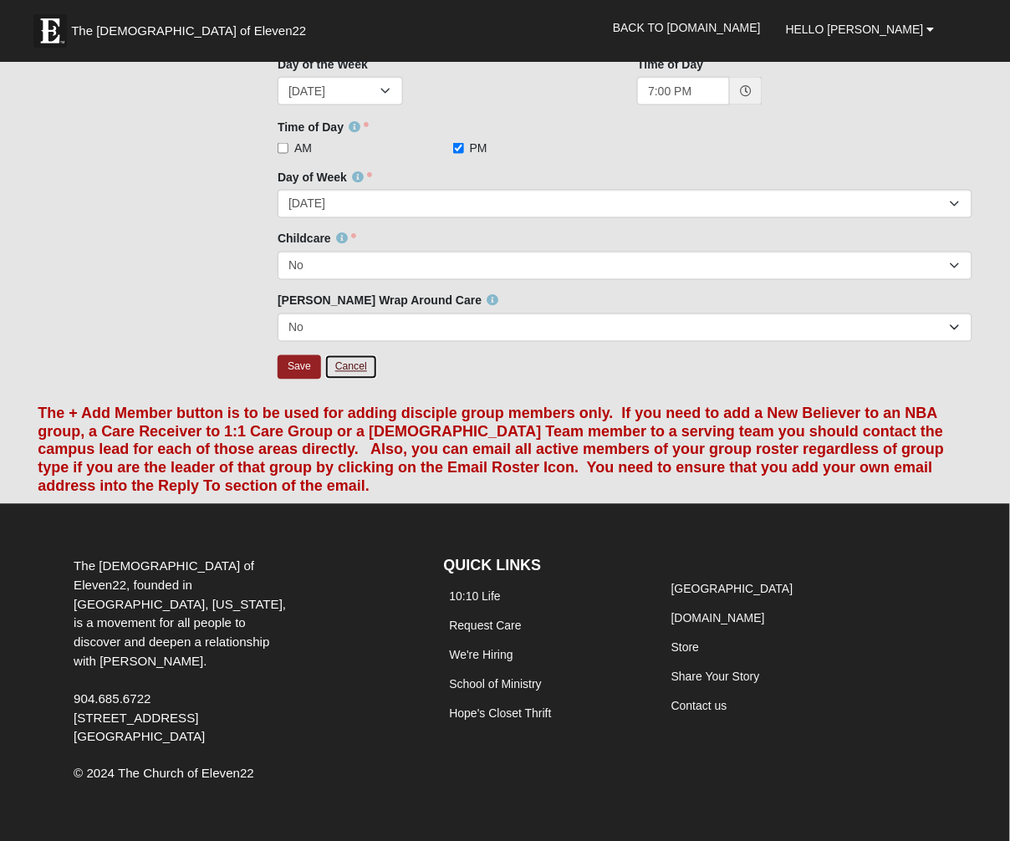
click at [356, 365] on link "Cancel" at bounding box center [351, 368] width 54 height 26
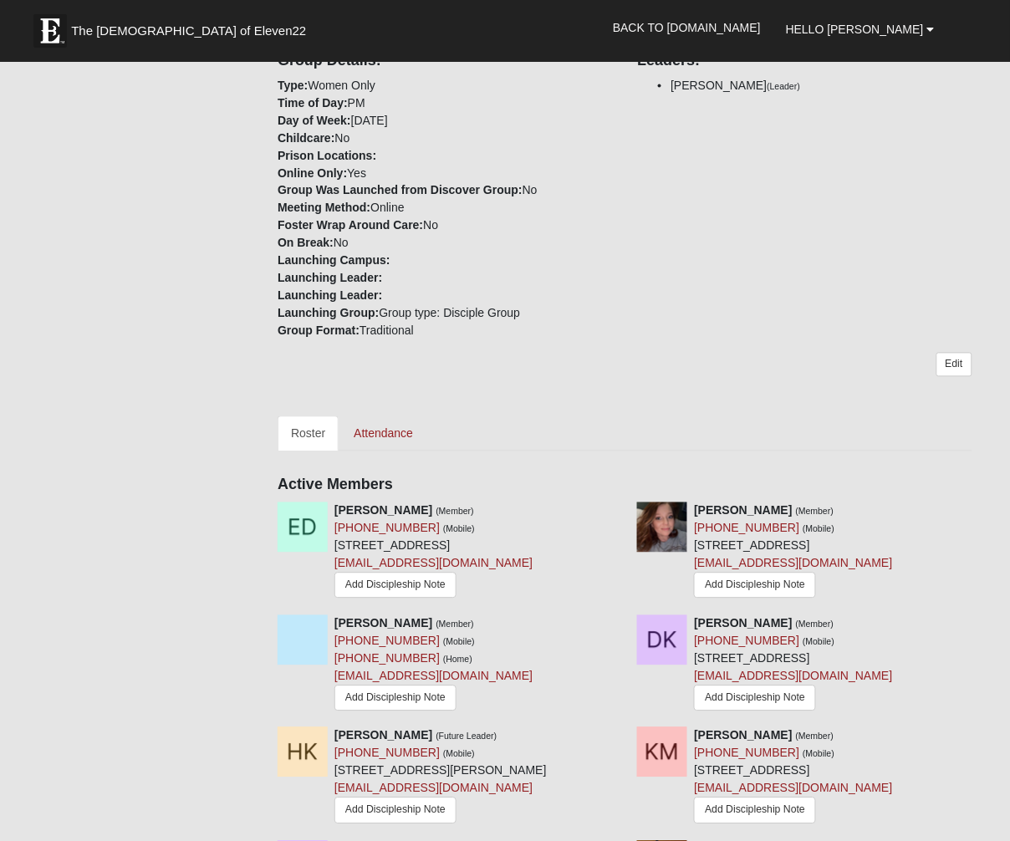
click at [686, 236] on div "Group Details: Type: Women Only Time of Day: PM Day of Week: [DATE] Childcare: …" at bounding box center [625, 190] width 720 height 300
